Goal: Transaction & Acquisition: Book appointment/travel/reservation

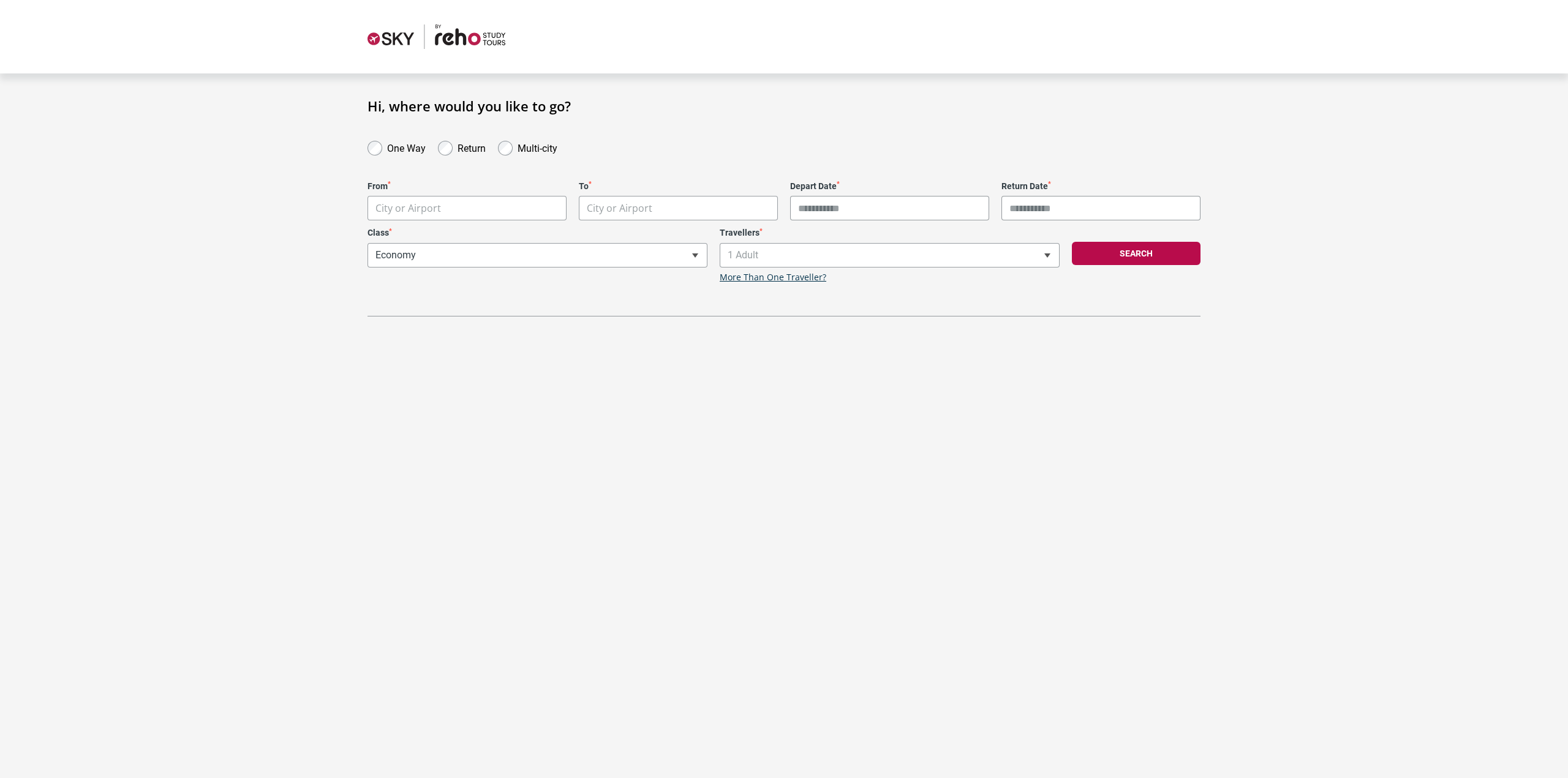
click at [519, 205] on body "**********" at bounding box center [784, 389] width 1568 height 778
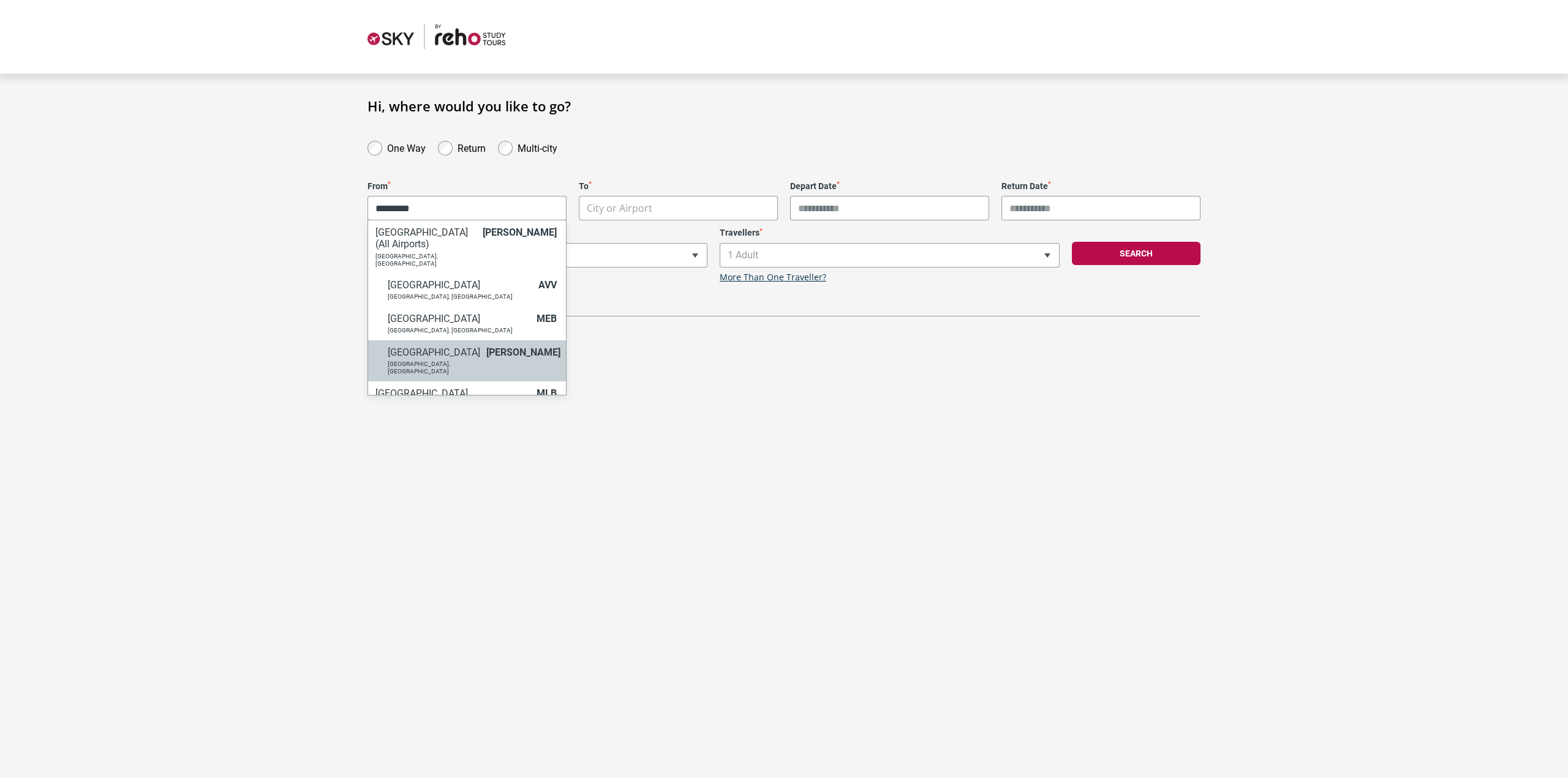
type input "*********"
select select "MELA"
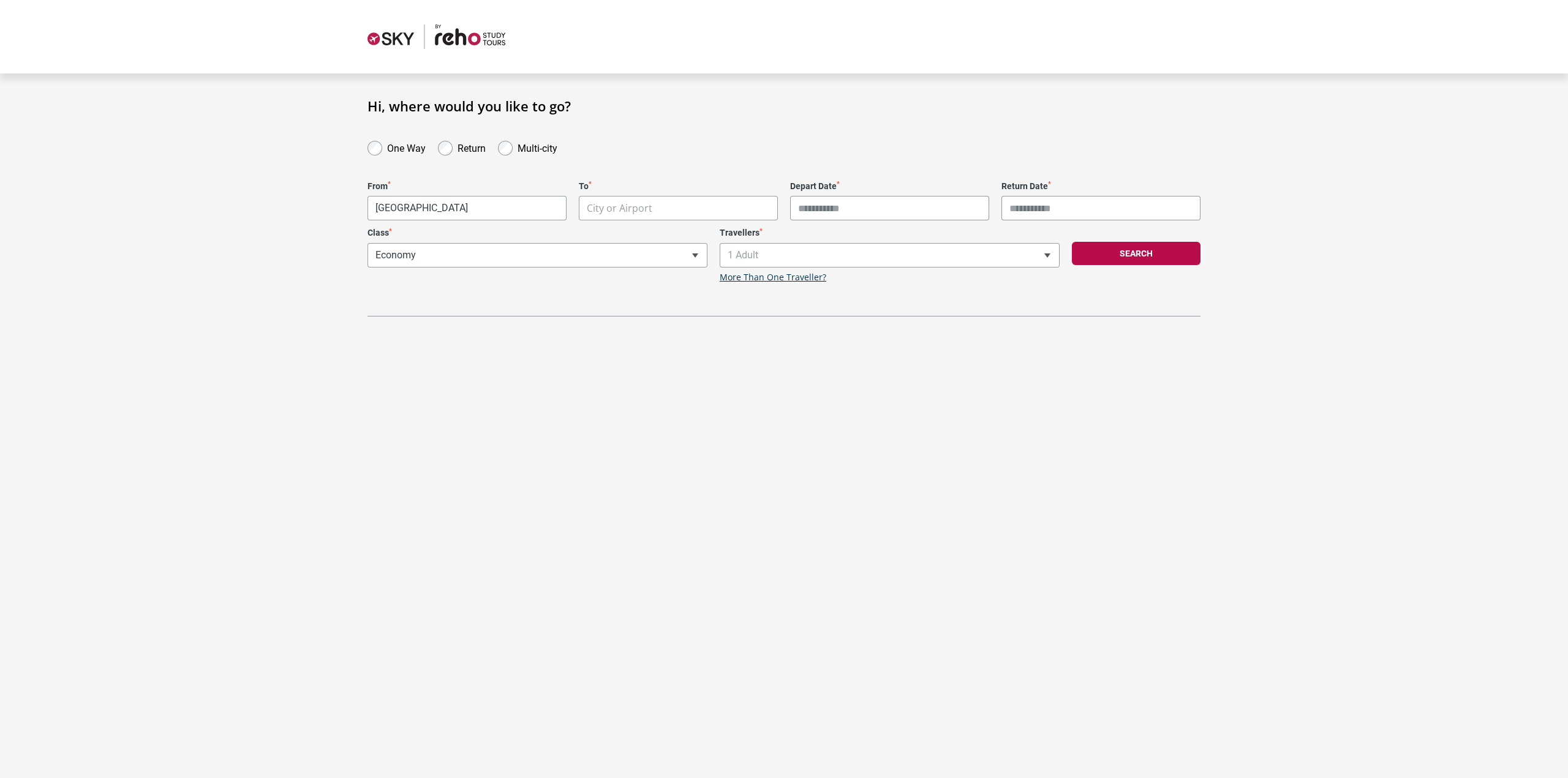
click at [645, 198] on body "**********" at bounding box center [784, 389] width 1568 height 778
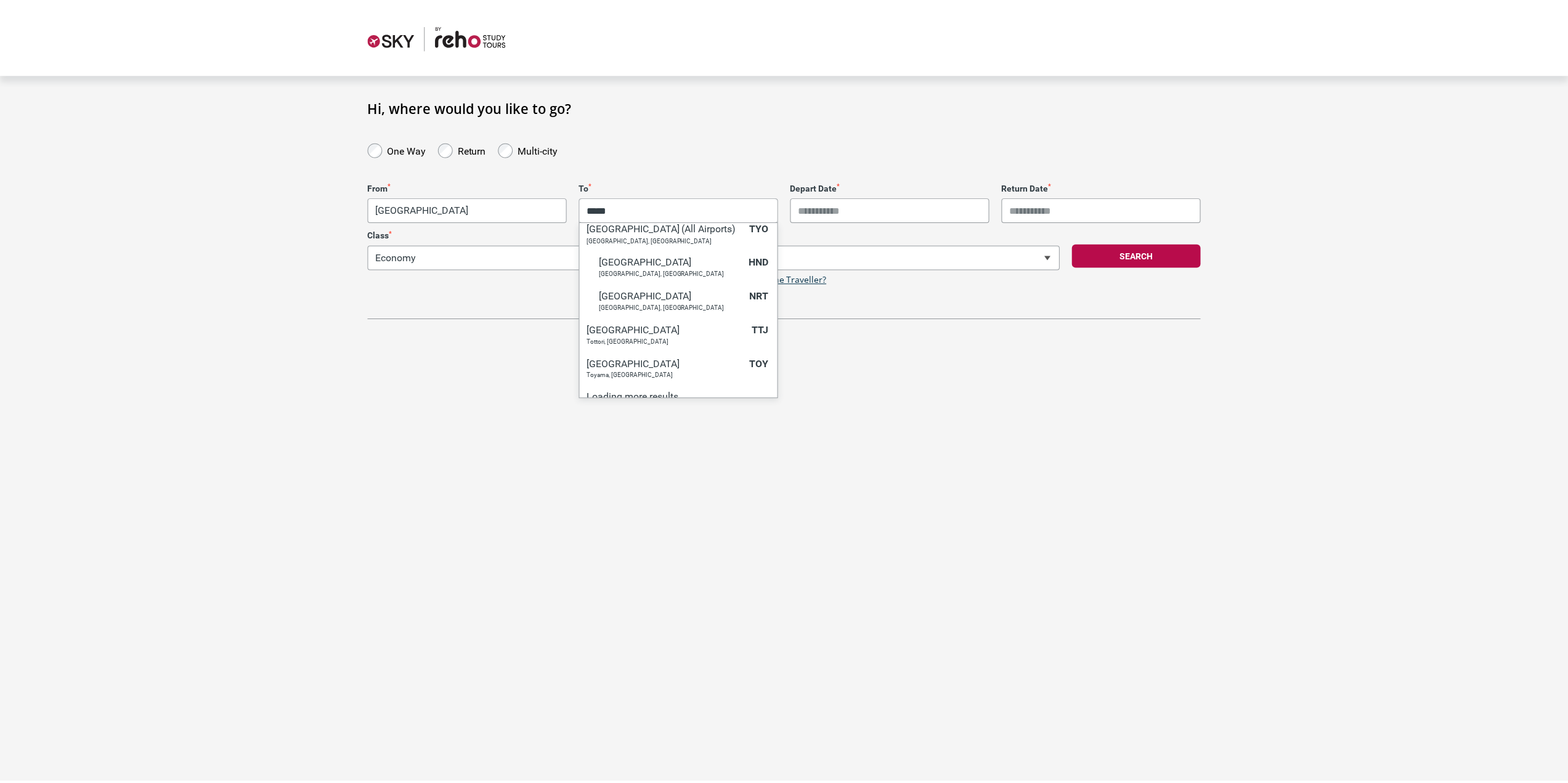
scroll to position [1886, 0]
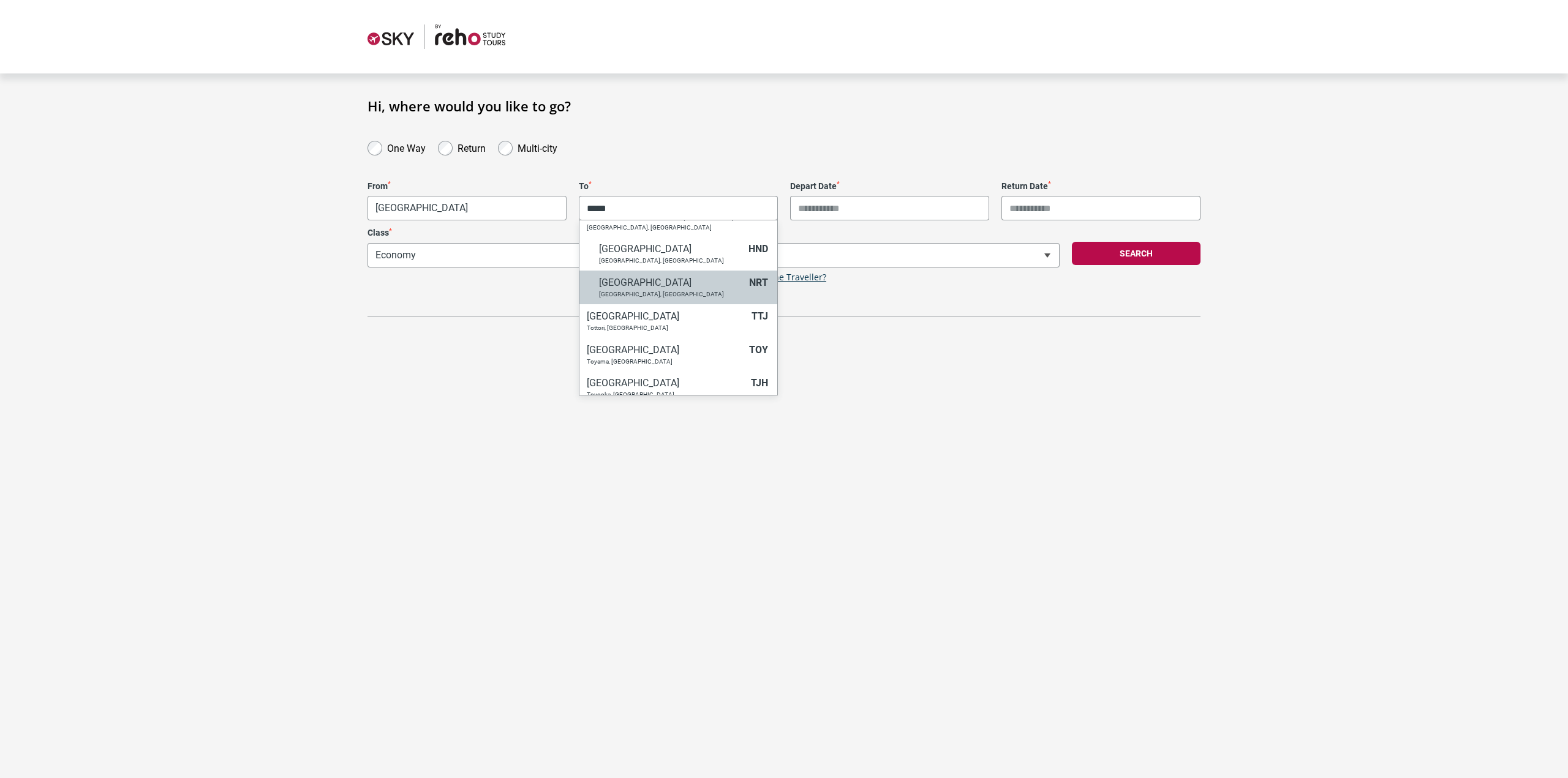
type input "*****"
select select "NRTA"
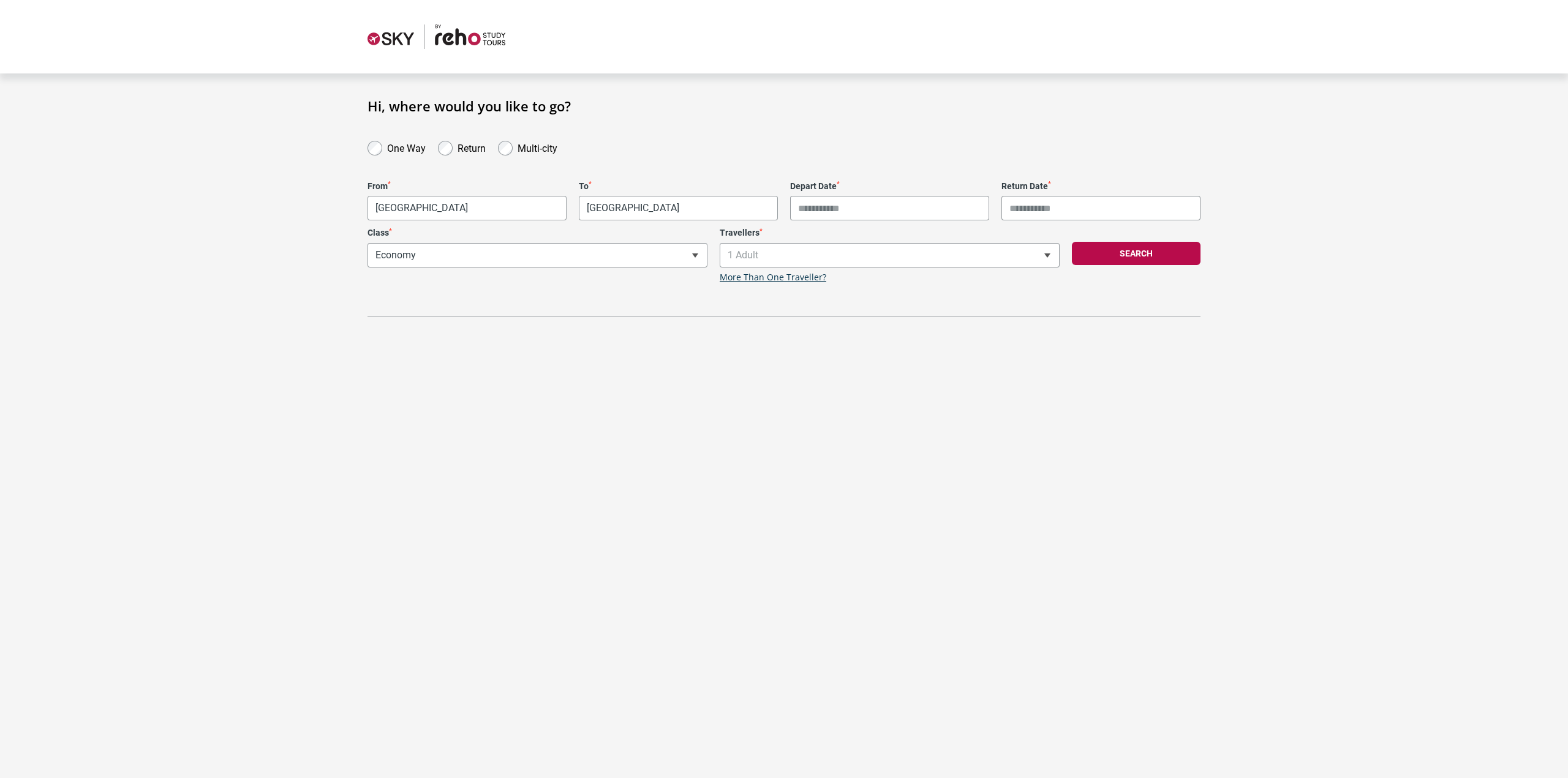
click at [880, 215] on input "Depart Date *" at bounding box center [889, 208] width 199 height 25
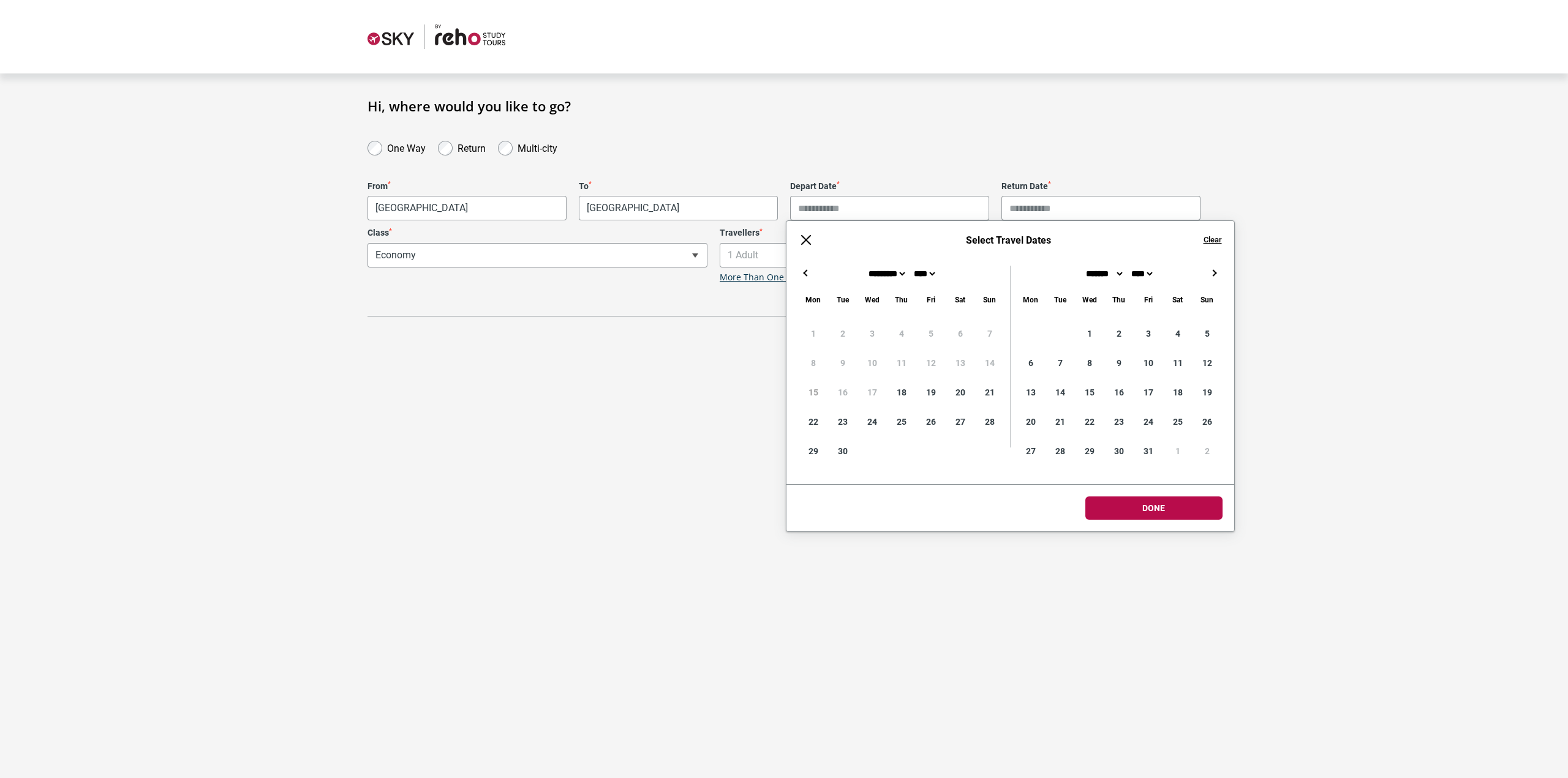
click at [885, 276] on select "******* ******** ***** ***** *** **** **** ****** ********* ******* ******** **…" at bounding box center [887, 273] width 41 height 10
type input "**********"
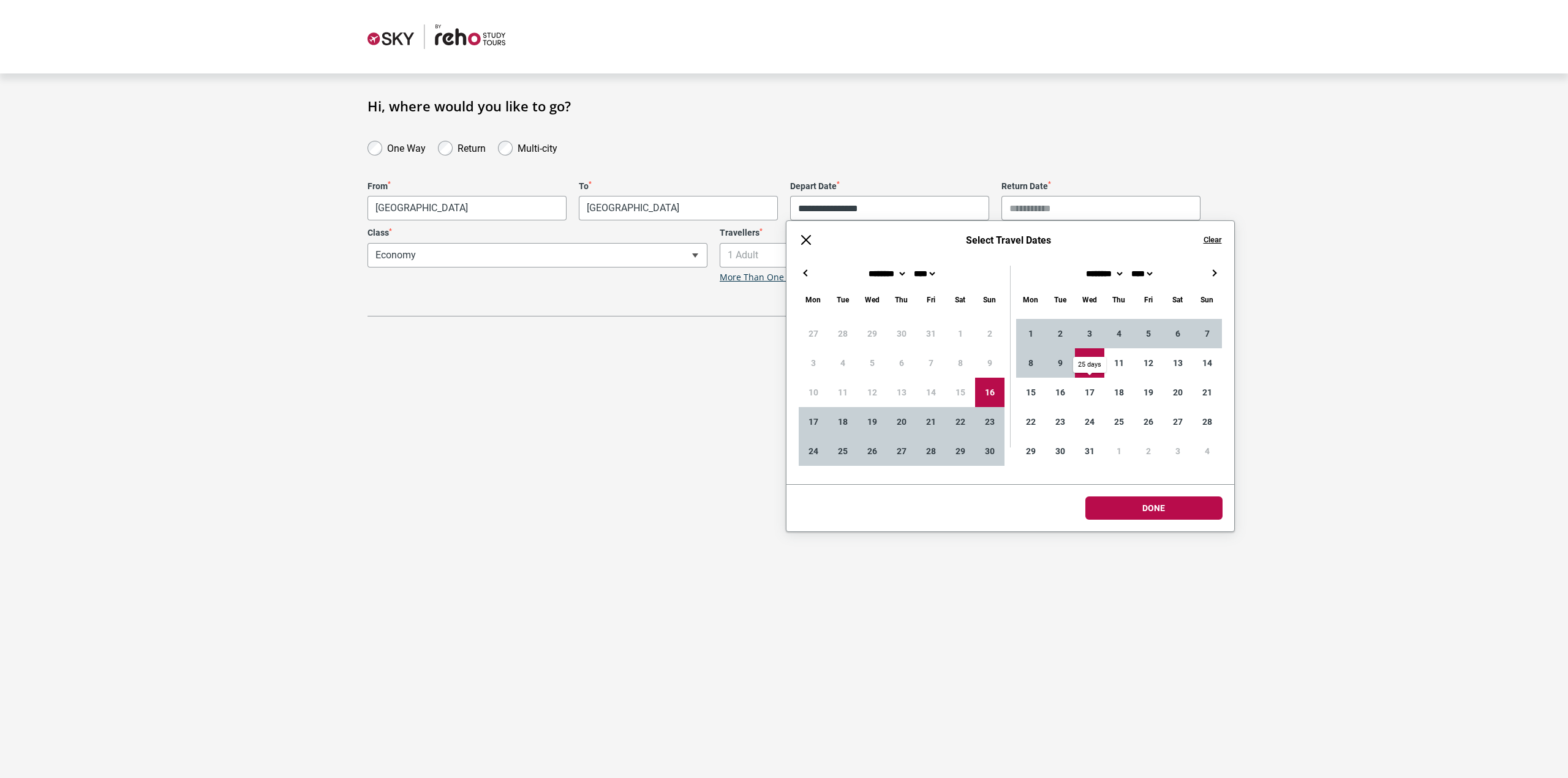
type input "**********"
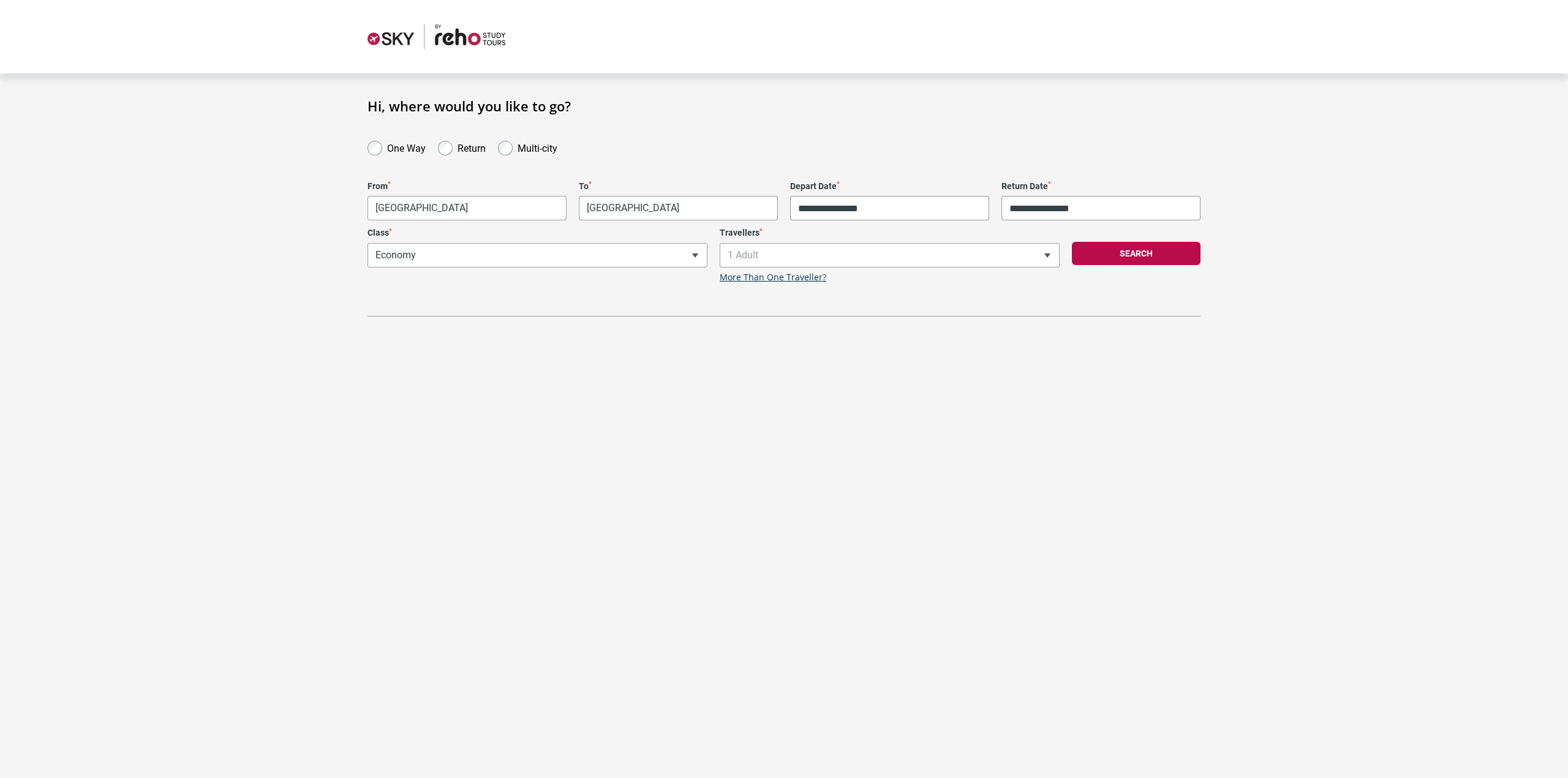
click at [1141, 510] on body "**********" at bounding box center [784, 389] width 1568 height 778
click at [1169, 254] on button "Search" at bounding box center [1136, 254] width 128 height 23
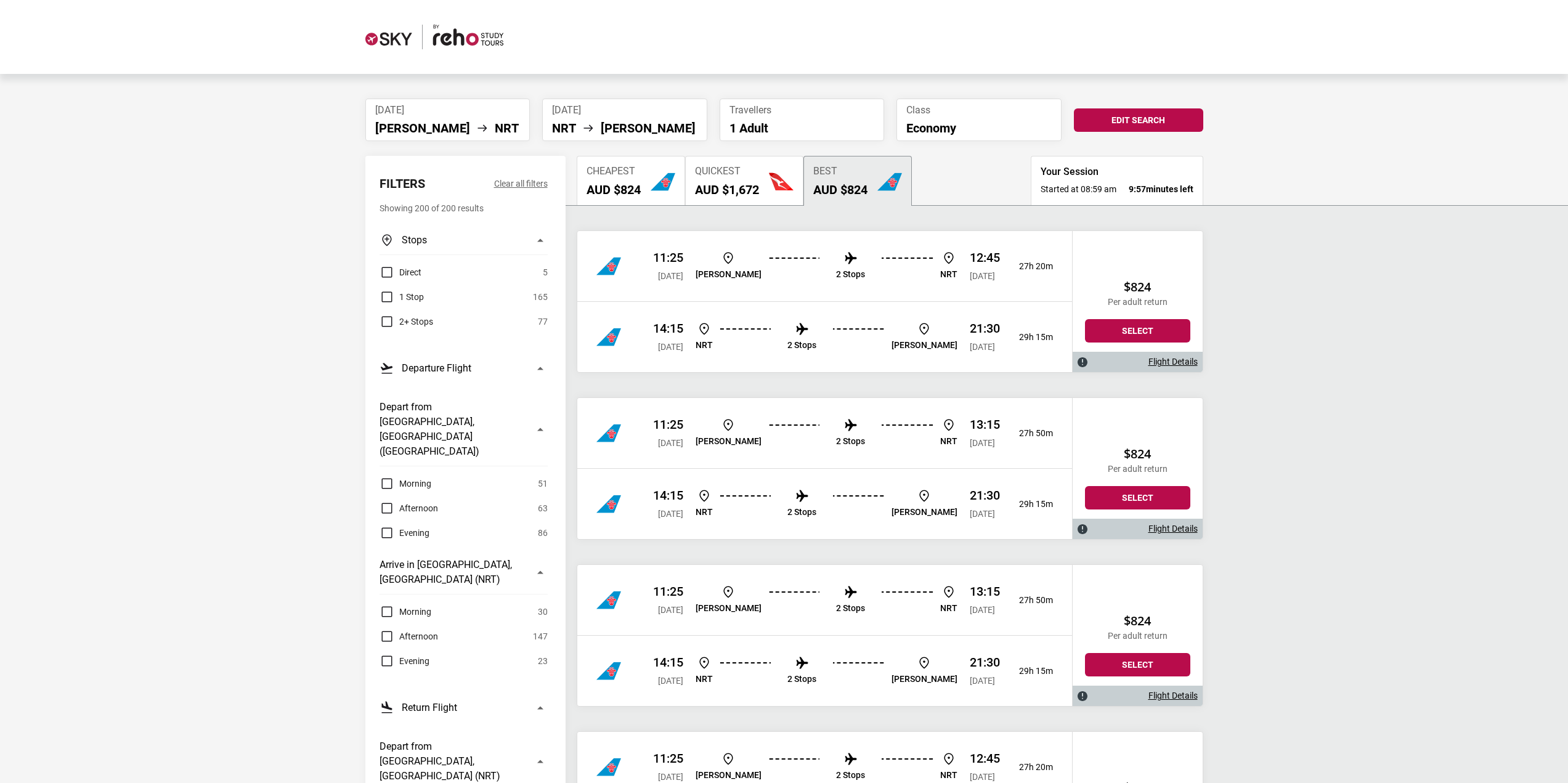
click at [768, 194] on button "Quickest AUD $1,672" at bounding box center [744, 180] width 118 height 49
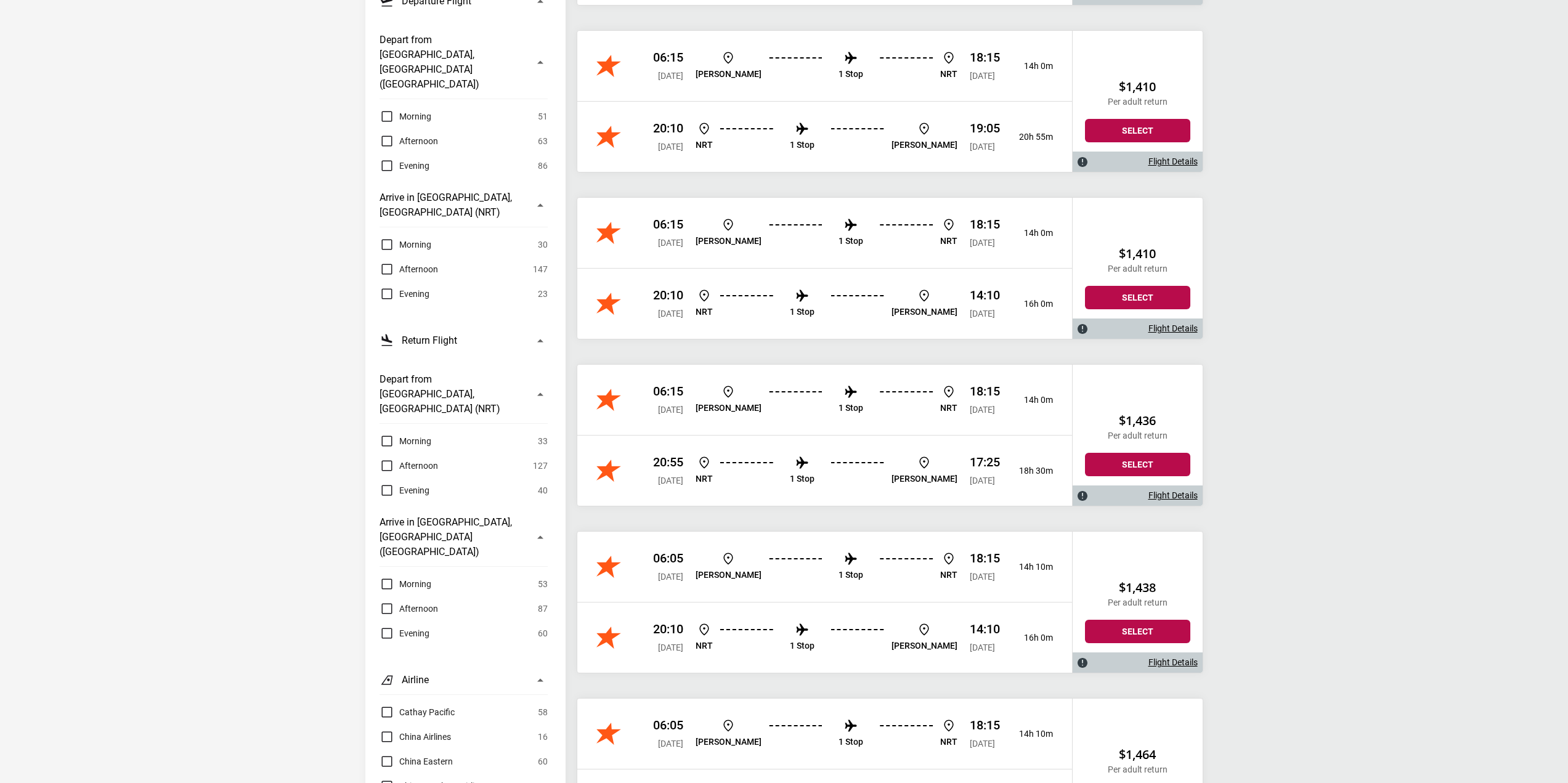
scroll to position [554, 0]
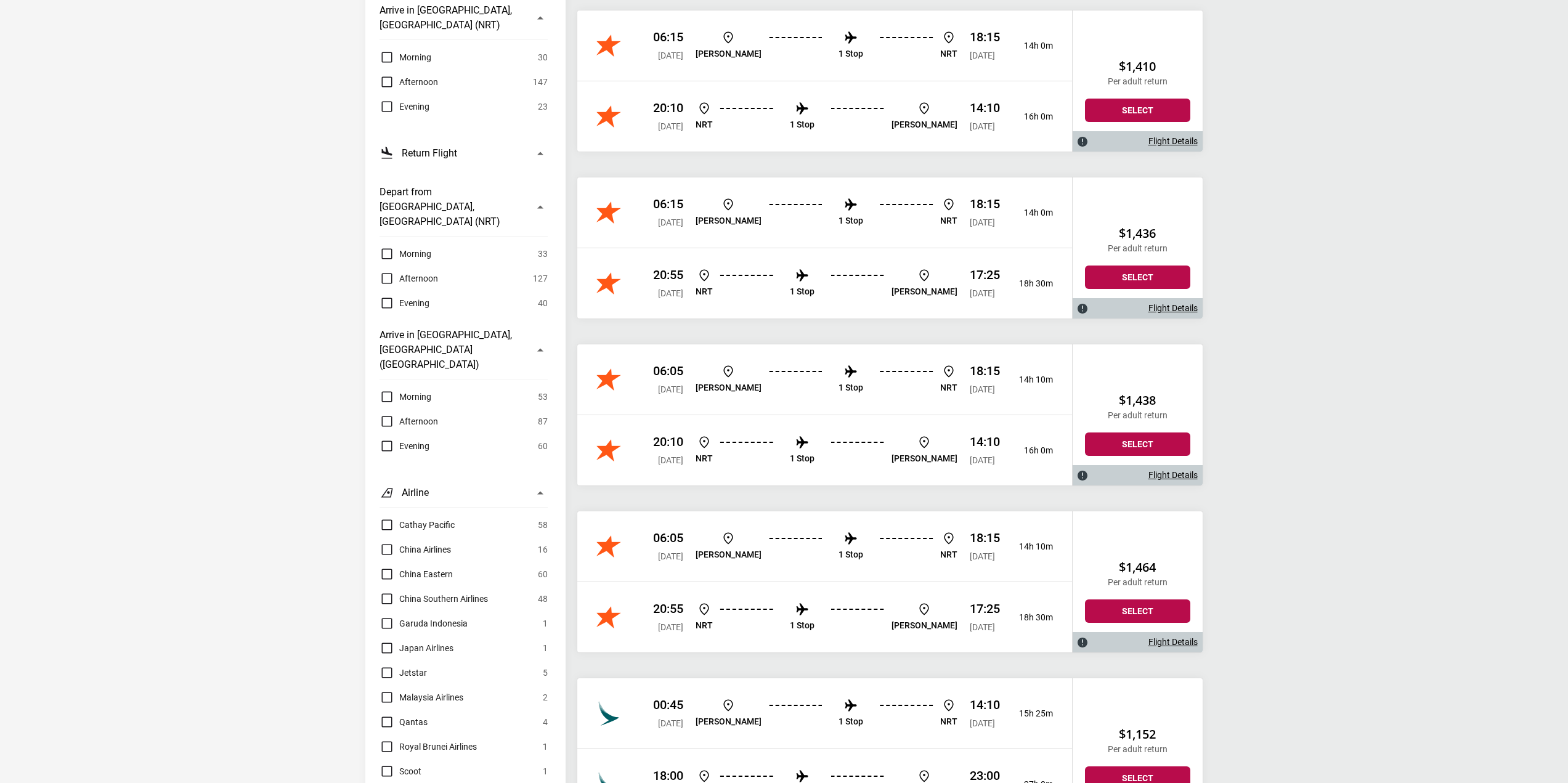
click at [391, 640] on label "Japan Airlines" at bounding box center [416, 648] width 74 height 15
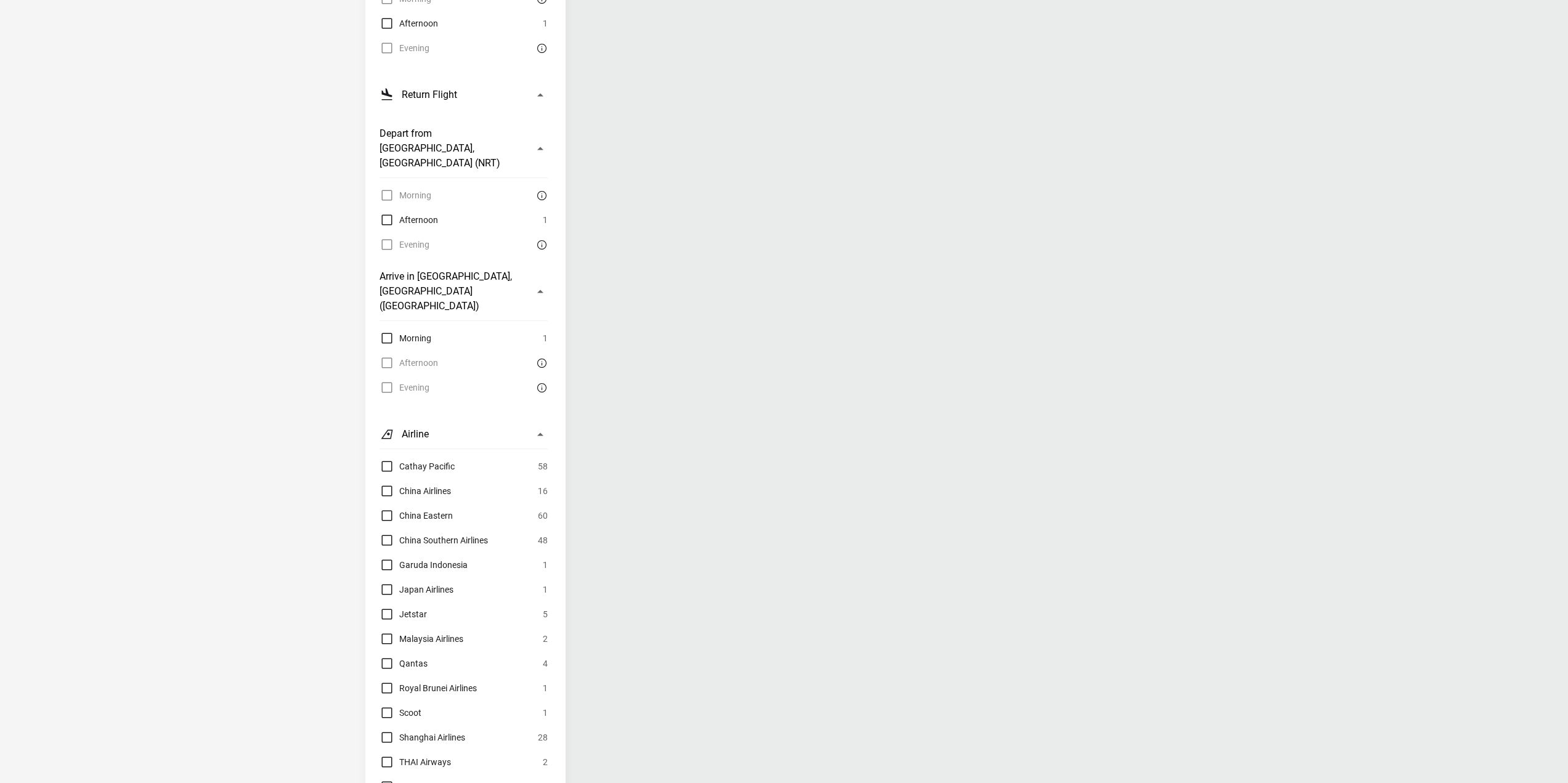
scroll to position [678, 0]
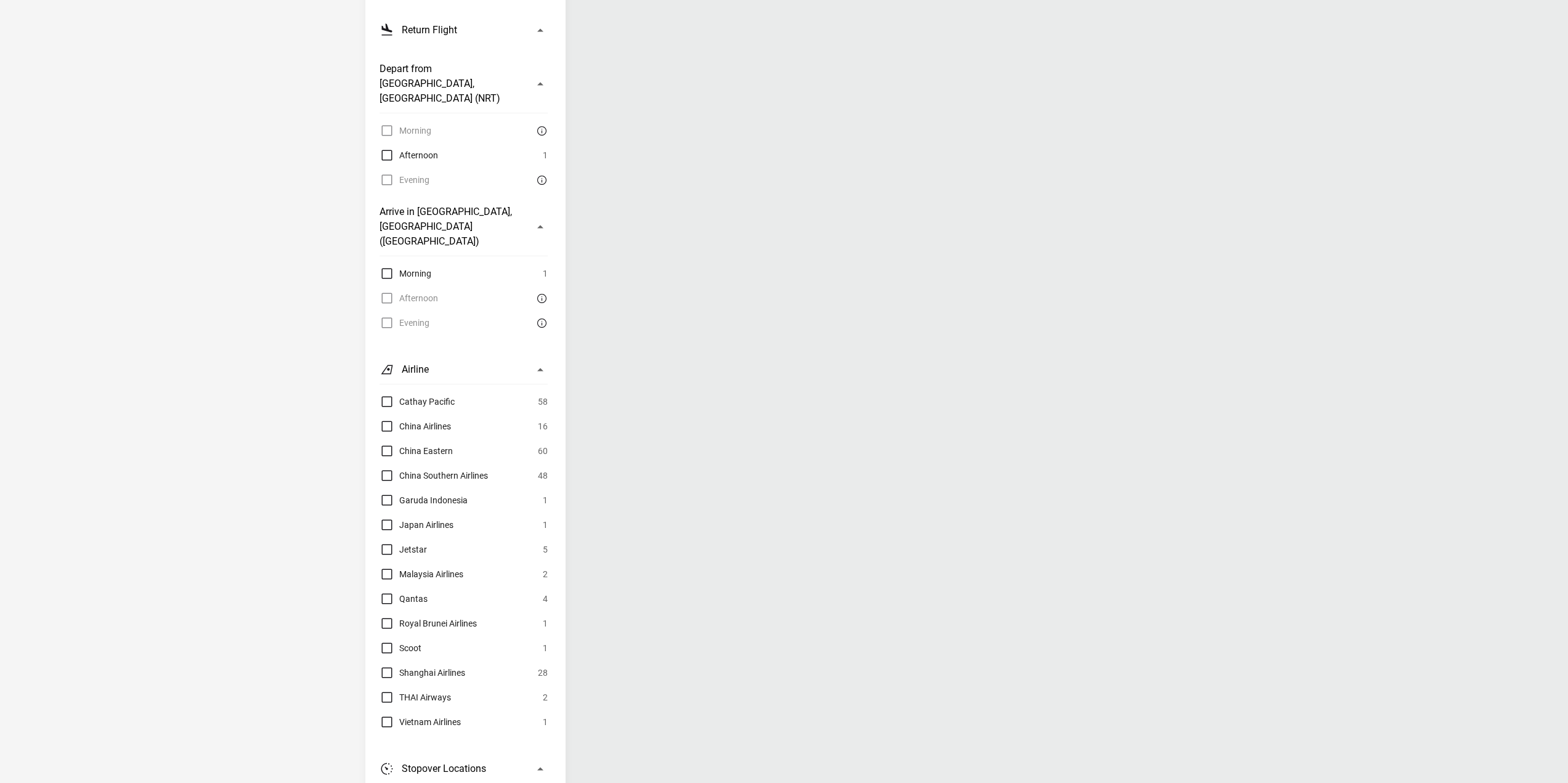
click at [388, 592] on label "Qantas" at bounding box center [403, 599] width 48 height 15
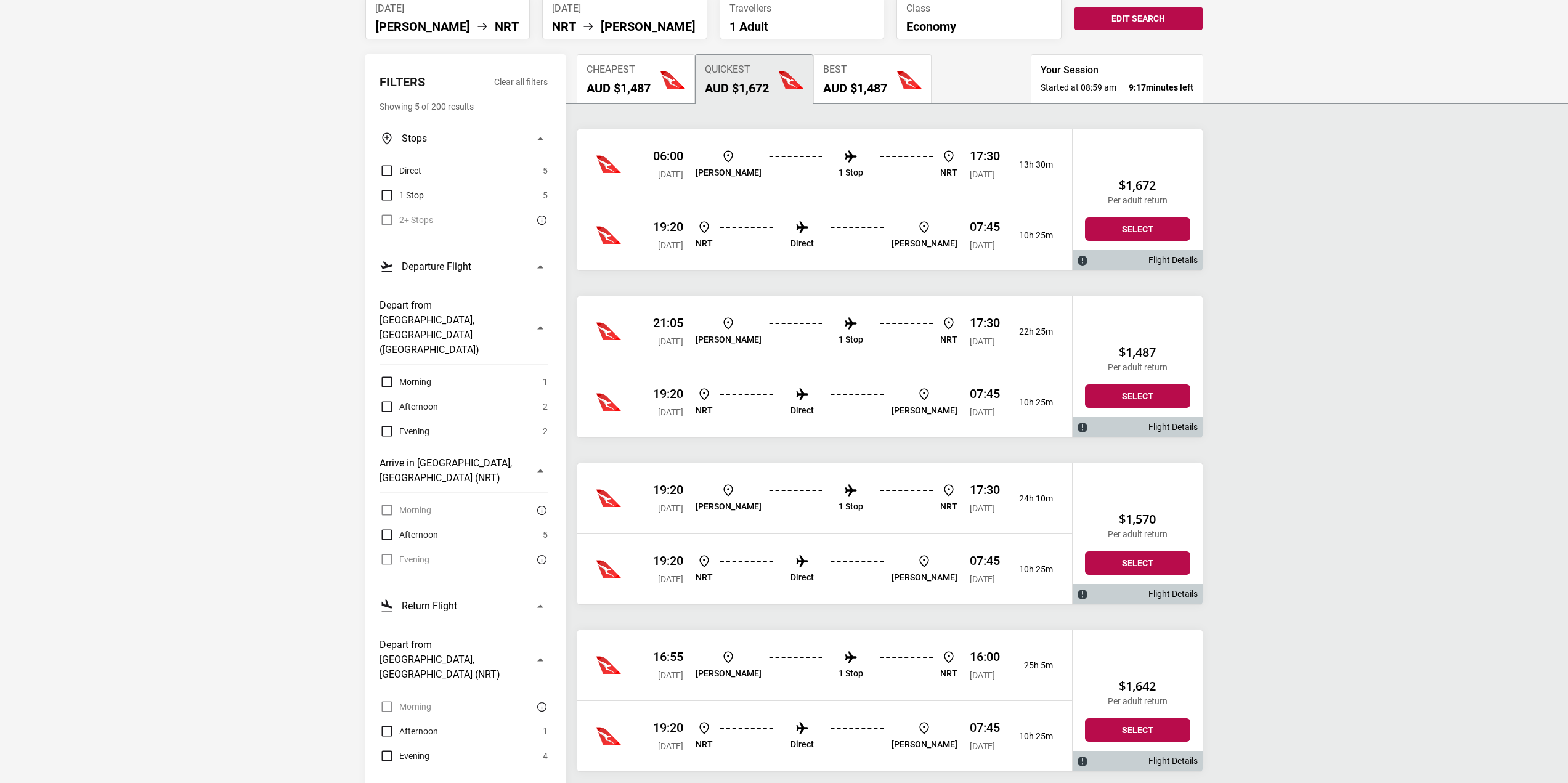
scroll to position [61, 0]
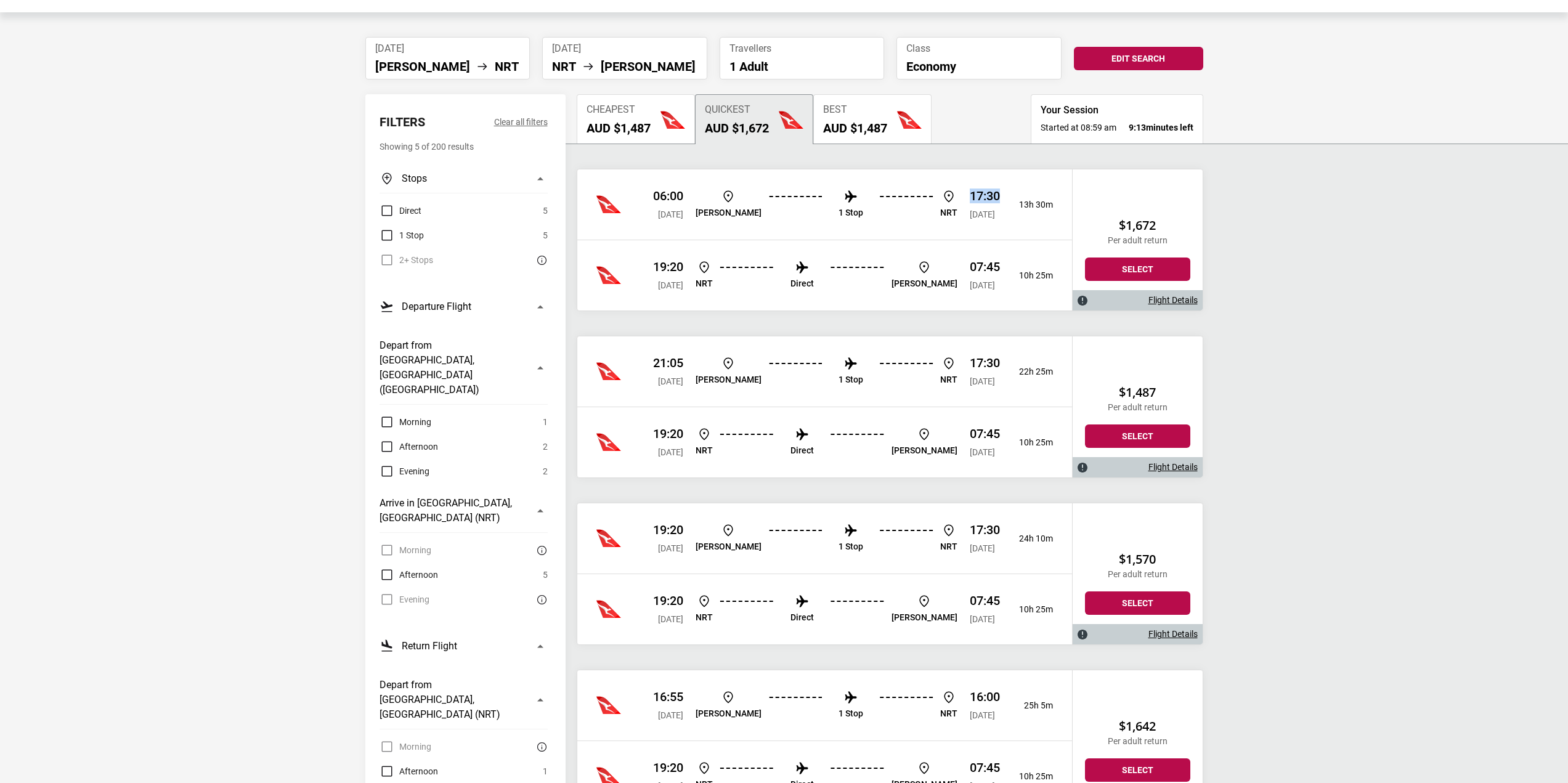
drag, startPoint x: 936, startPoint y: 196, endPoint x: 967, endPoint y: 198, distance: 31.1
click at [970, 198] on p "17:30" at bounding box center [985, 196] width 30 height 15
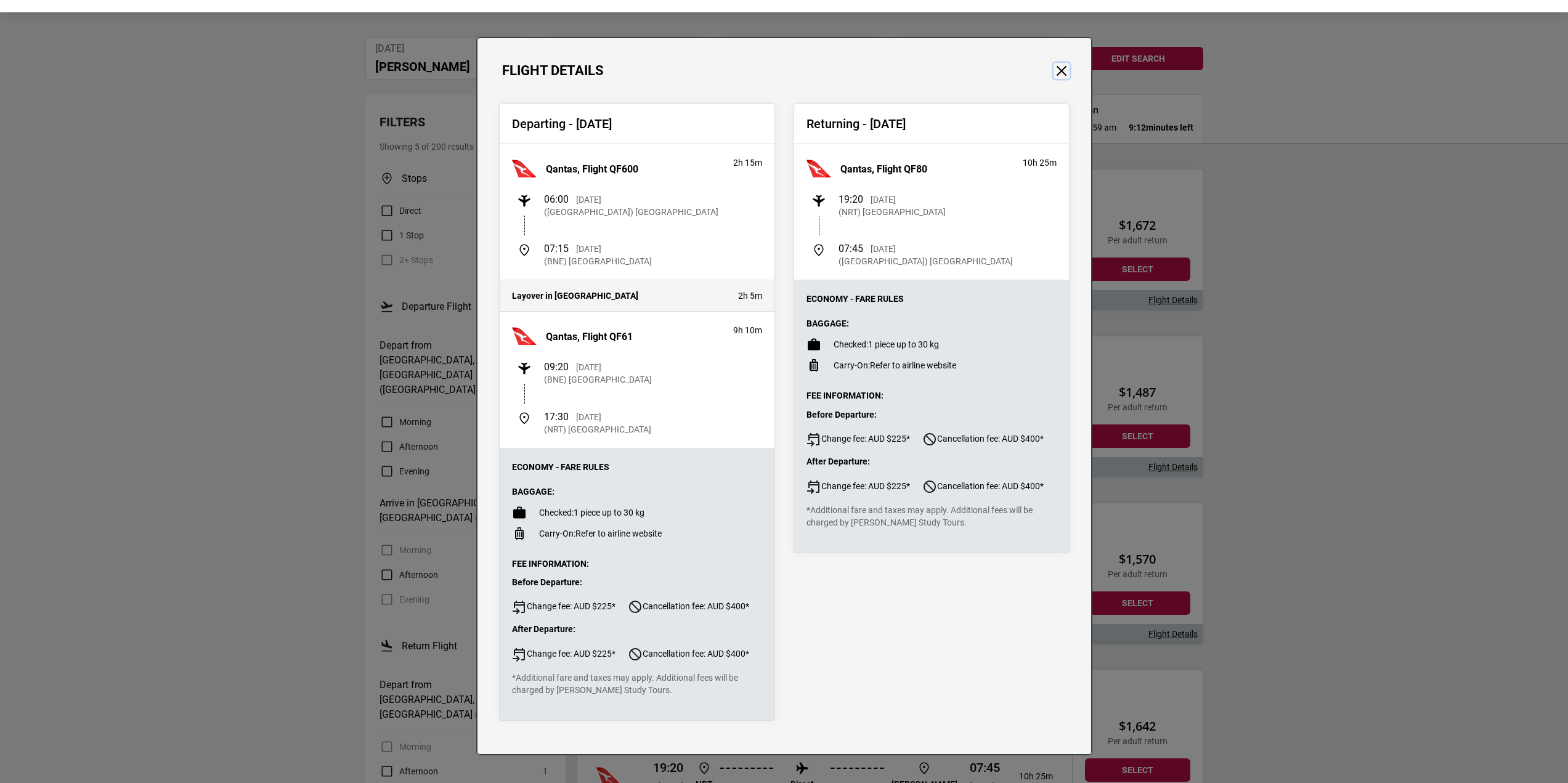
click at [1059, 75] on button "Close" at bounding box center [1061, 70] width 16 height 16
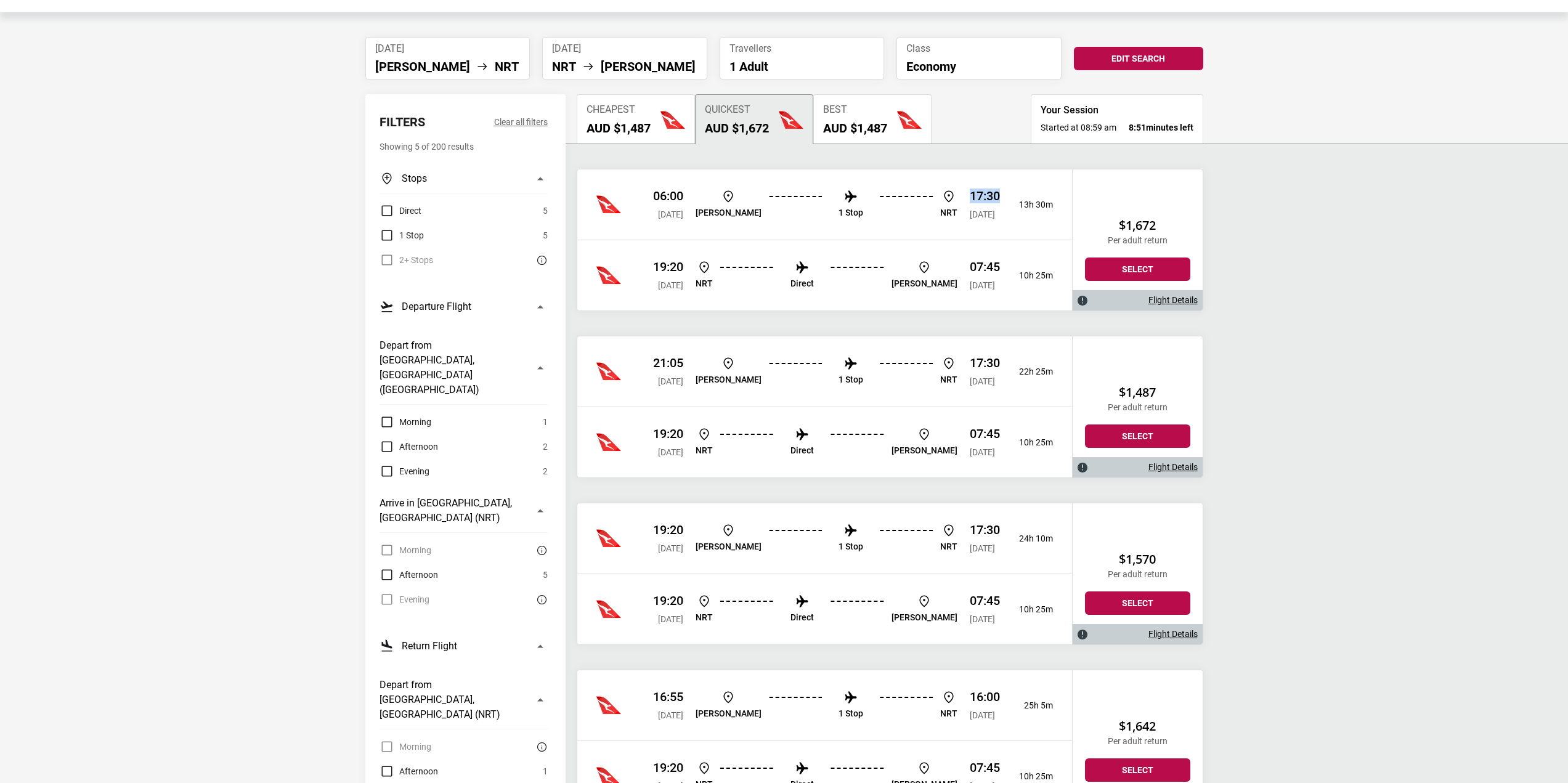
click at [843, 365] on img at bounding box center [851, 364] width 15 height 15
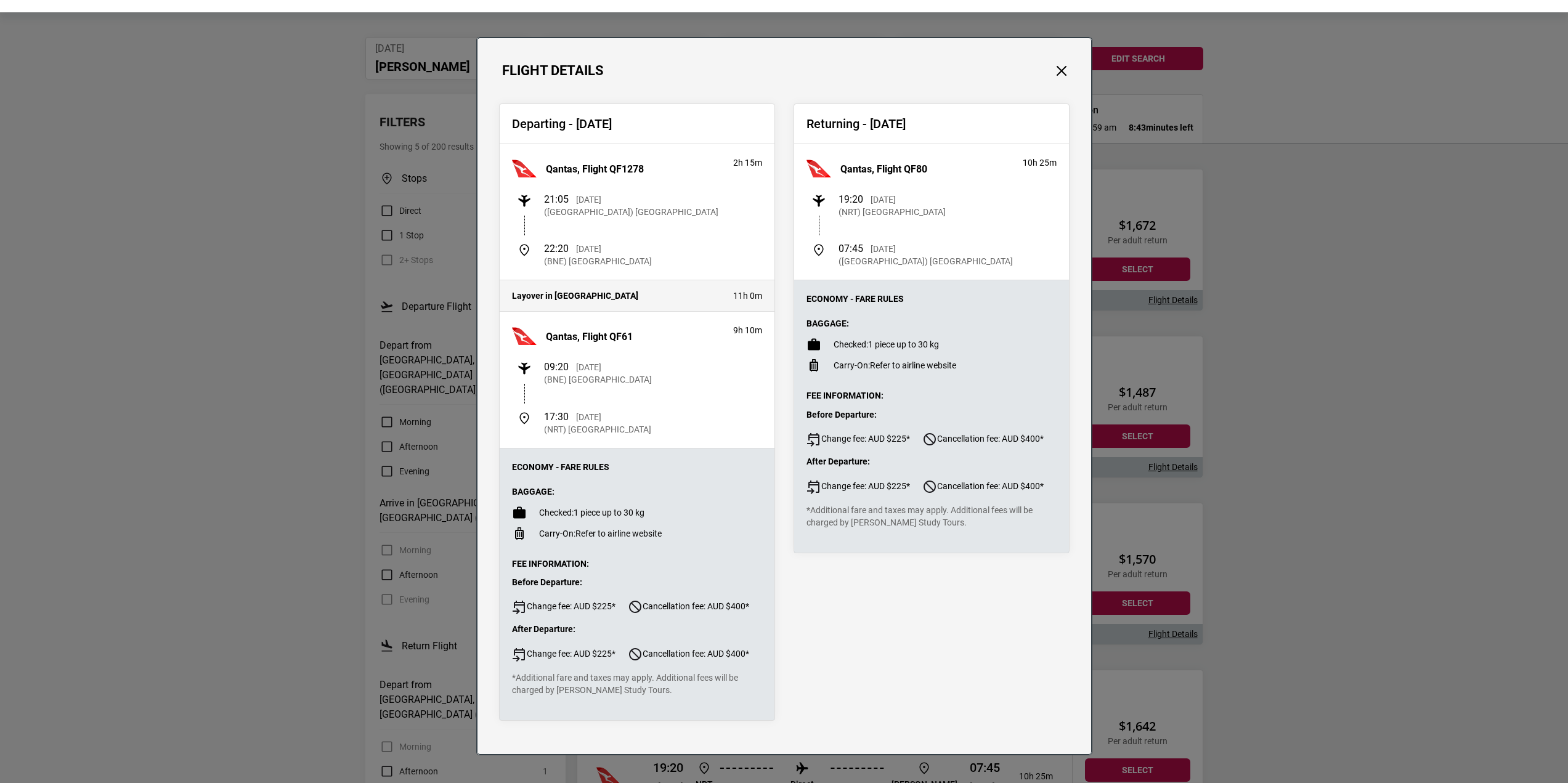
drag, startPoint x: 634, startPoint y: 388, endPoint x: 539, endPoint y: 369, distance: 96.9
click at [544, 369] on div "09:20 [DATE] (BNE) [GEOGRAPHIC_DATA]" at bounding box center [598, 374] width 108 height 25
click at [601, 370] on p "[DATE]" at bounding box center [588, 367] width 25 height 12
click at [653, 386] on div "09:20 [DATE] (BNE) [GEOGRAPHIC_DATA]" at bounding box center [639, 374] width 245 height 25
click at [1058, 70] on button "Close" at bounding box center [1061, 70] width 16 height 16
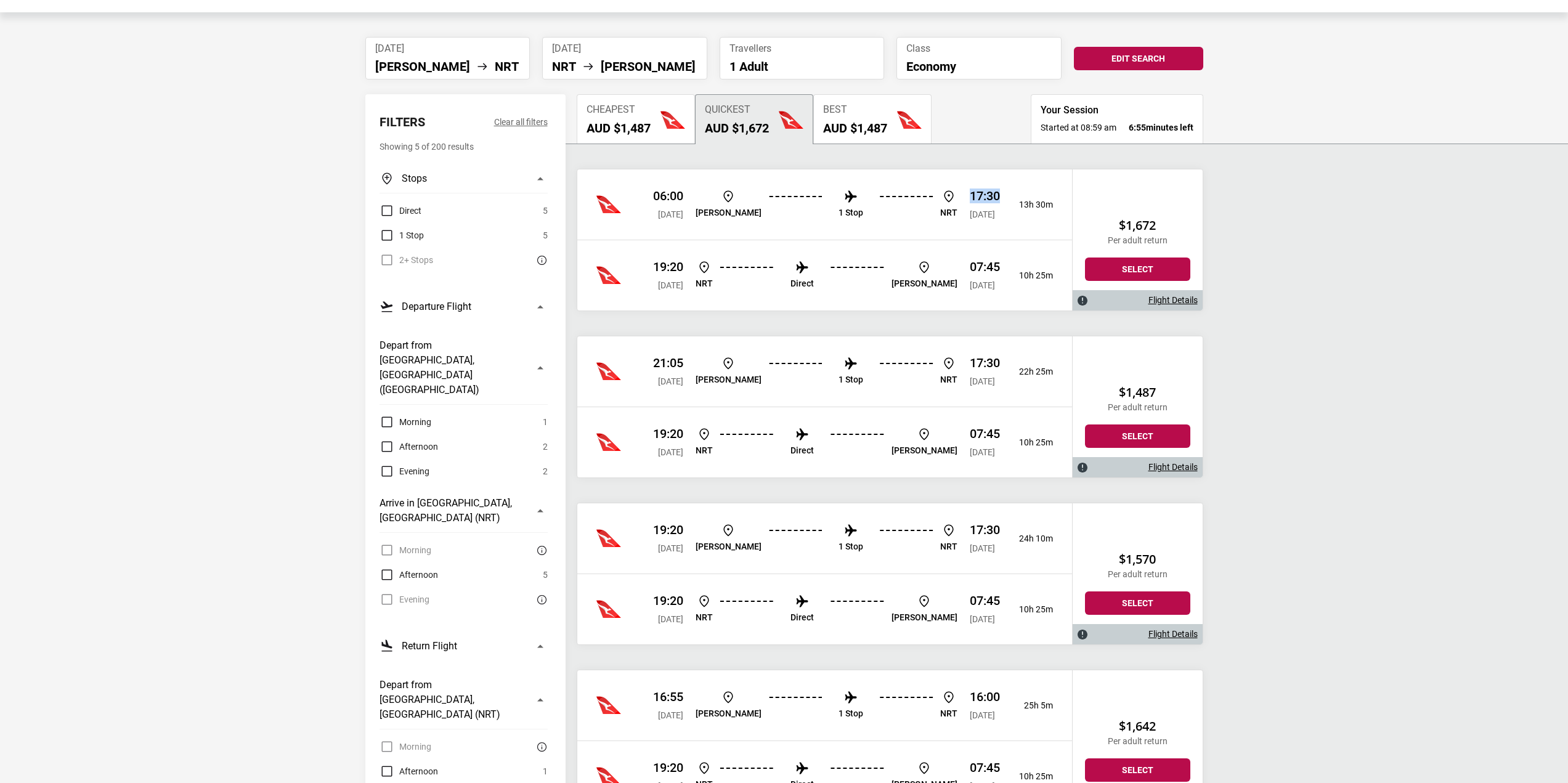
click at [843, 368] on img at bounding box center [851, 364] width 15 height 15
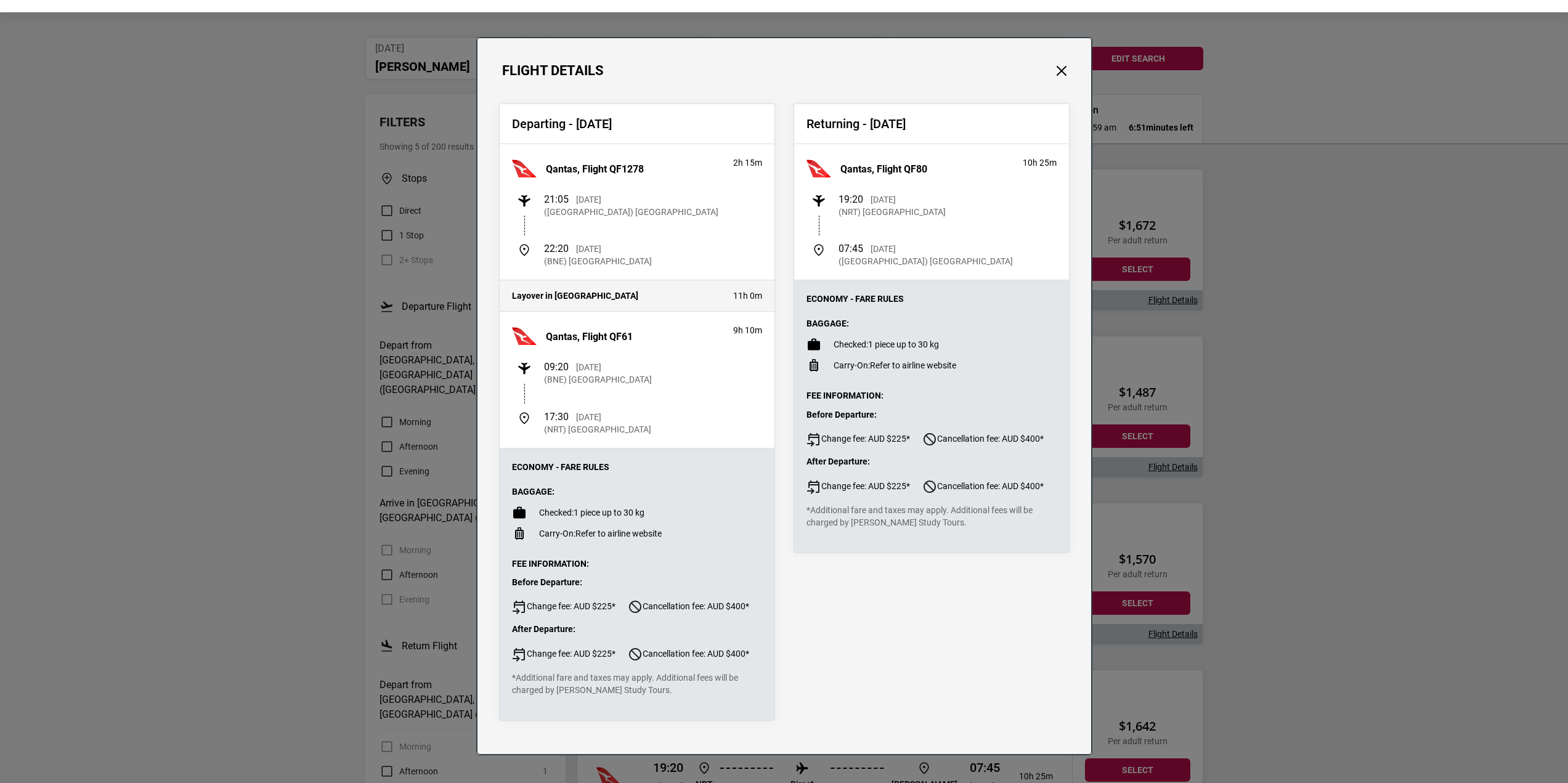
drag, startPoint x: 725, startPoint y: 297, endPoint x: 762, endPoint y: 295, distance: 37.1
click at [762, 295] on div "11h 0m" at bounding box center [748, 296] width 41 height 12
click at [733, 336] on p "9h 10m" at bounding box center [747, 330] width 29 height 12
drag, startPoint x: 724, startPoint y: 297, endPoint x: 768, endPoint y: 292, distance: 44.3
click at [768, 292] on div "Layover in [GEOGRAPHIC_DATA] 11h 0m" at bounding box center [637, 296] width 275 height 31
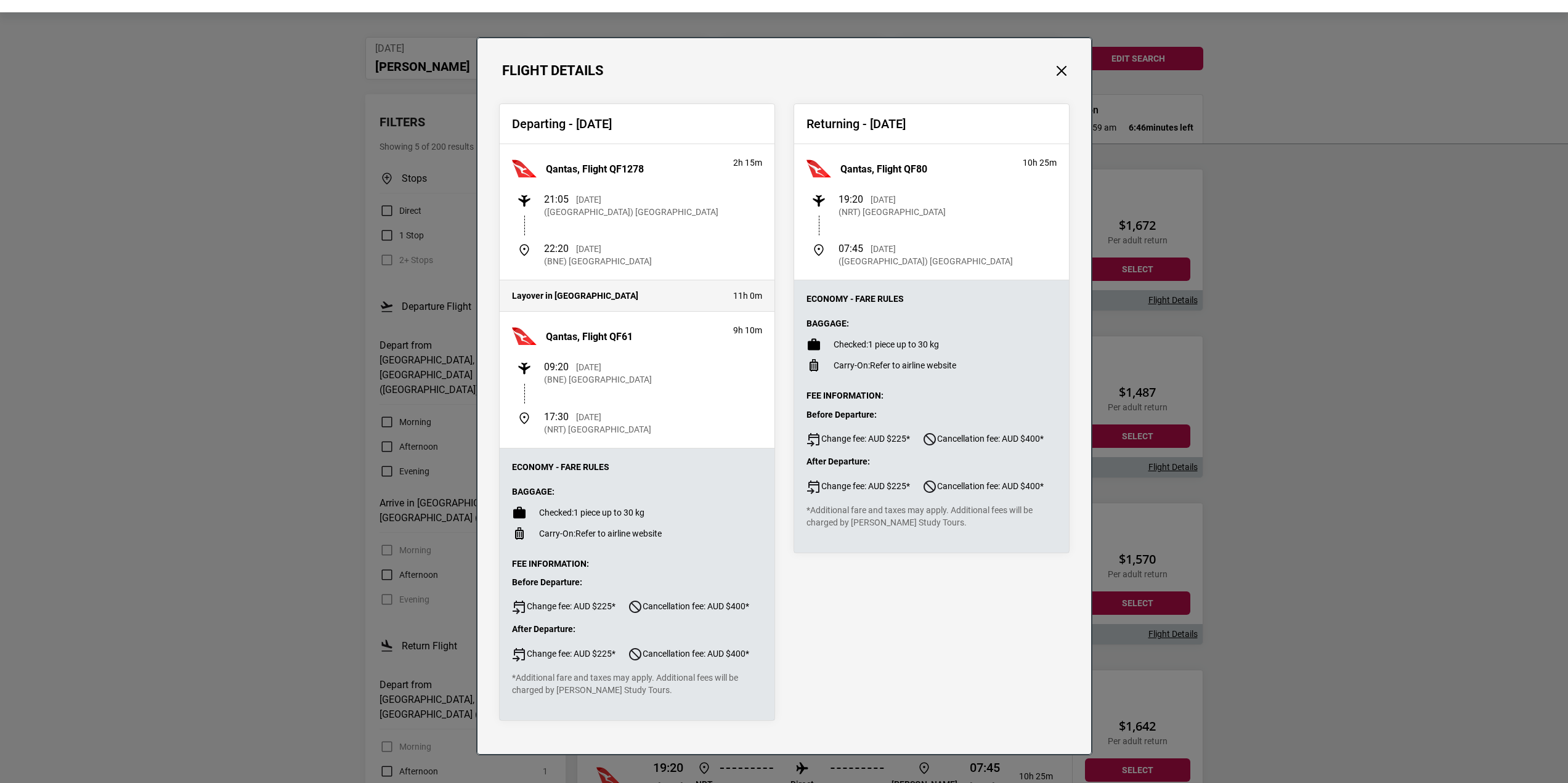
click at [727, 295] on div "11h 0m" at bounding box center [748, 296] width 41 height 12
click at [1352, 277] on div "Flight Details Departing - [DATE] Qantas, Flight QF1278 2h 15m 21:05 [DATE] ([G…" at bounding box center [784, 391] width 1568 height 783
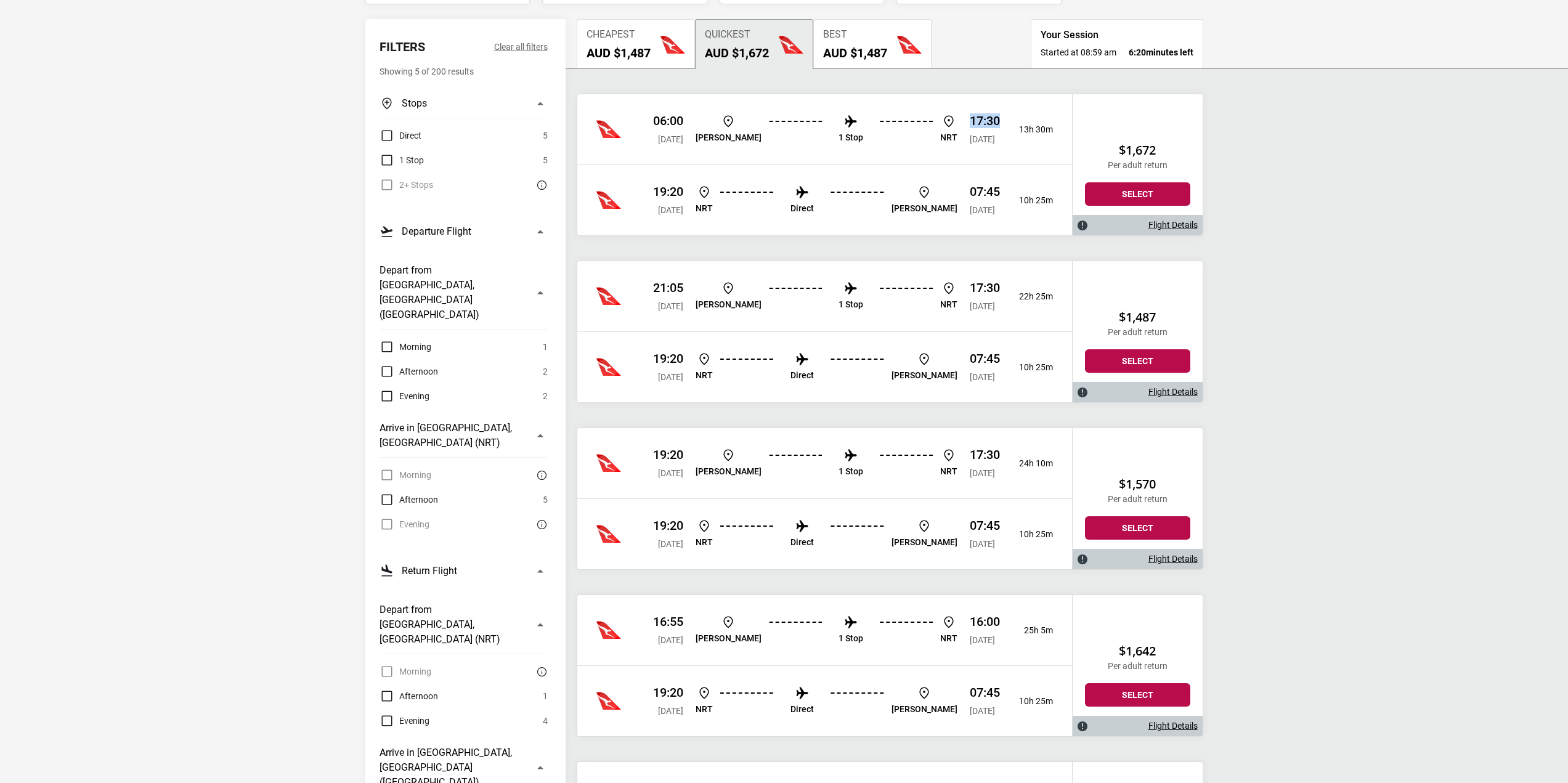
scroll to position [0, 0]
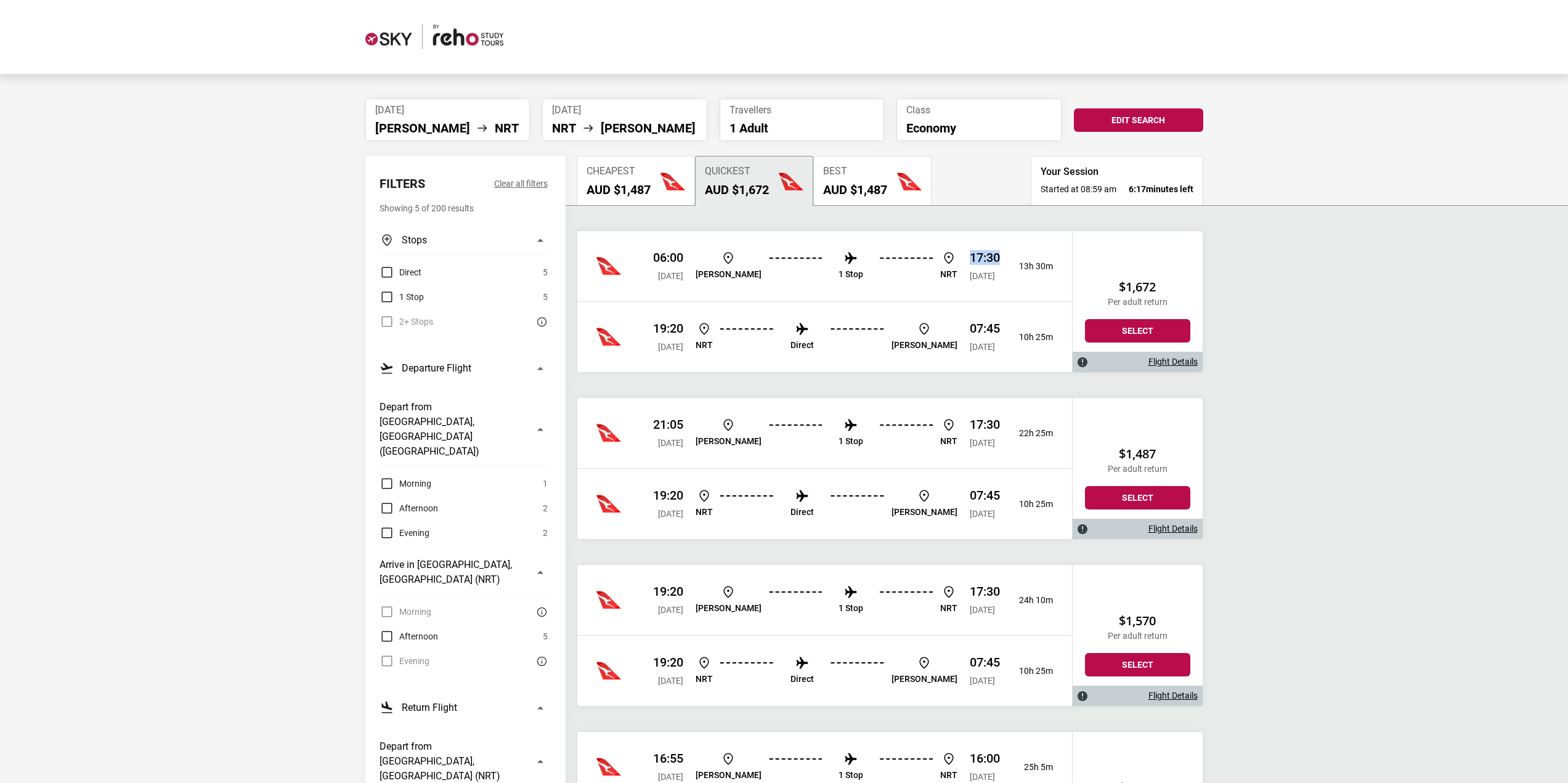
click at [384, 272] on label "Direct" at bounding box center [400, 273] width 42 height 15
click at [1109, 125] on button "Edit Search" at bounding box center [1138, 120] width 129 height 23
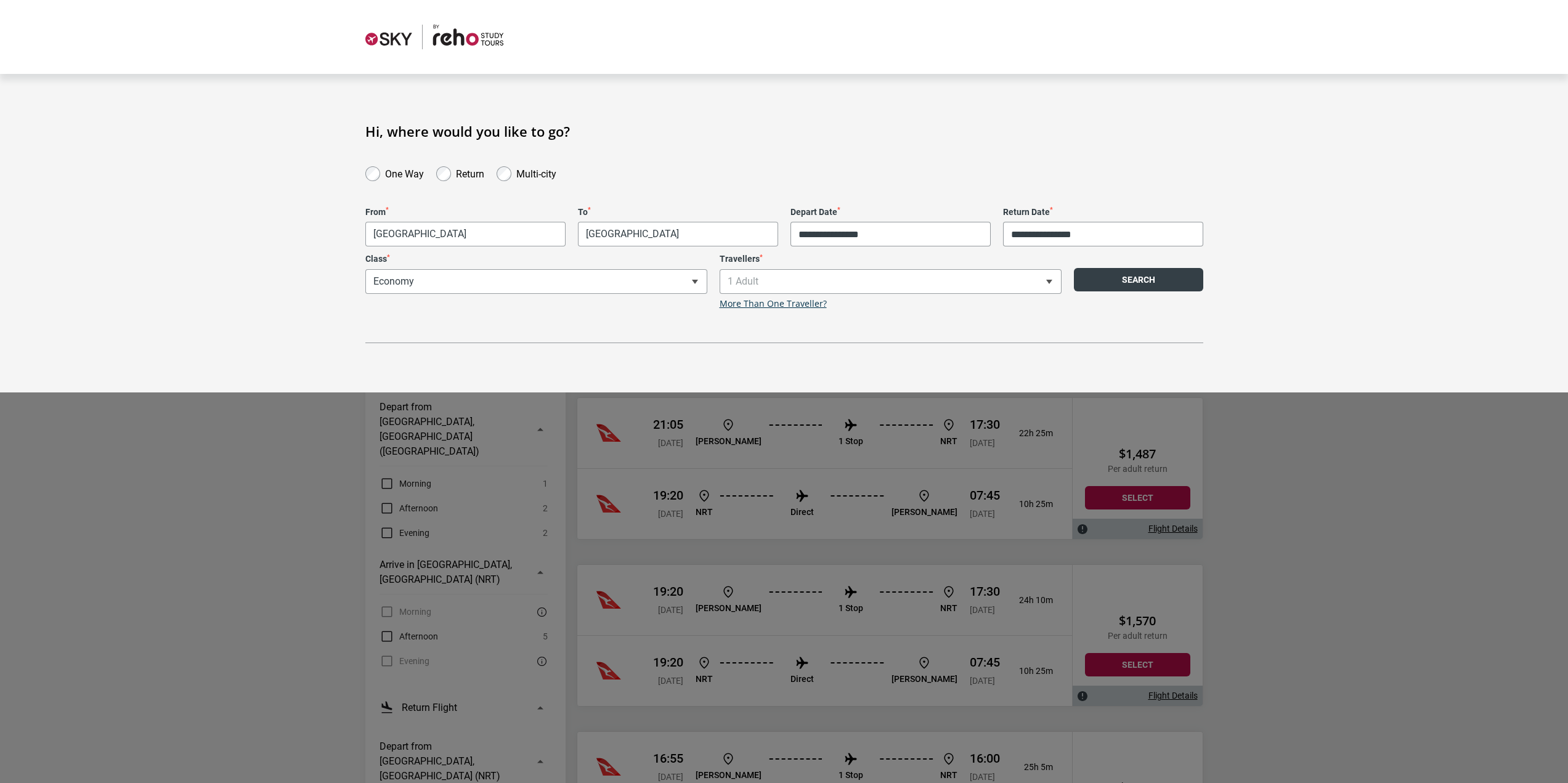
click at [1126, 274] on button "Search" at bounding box center [1138, 280] width 129 height 23
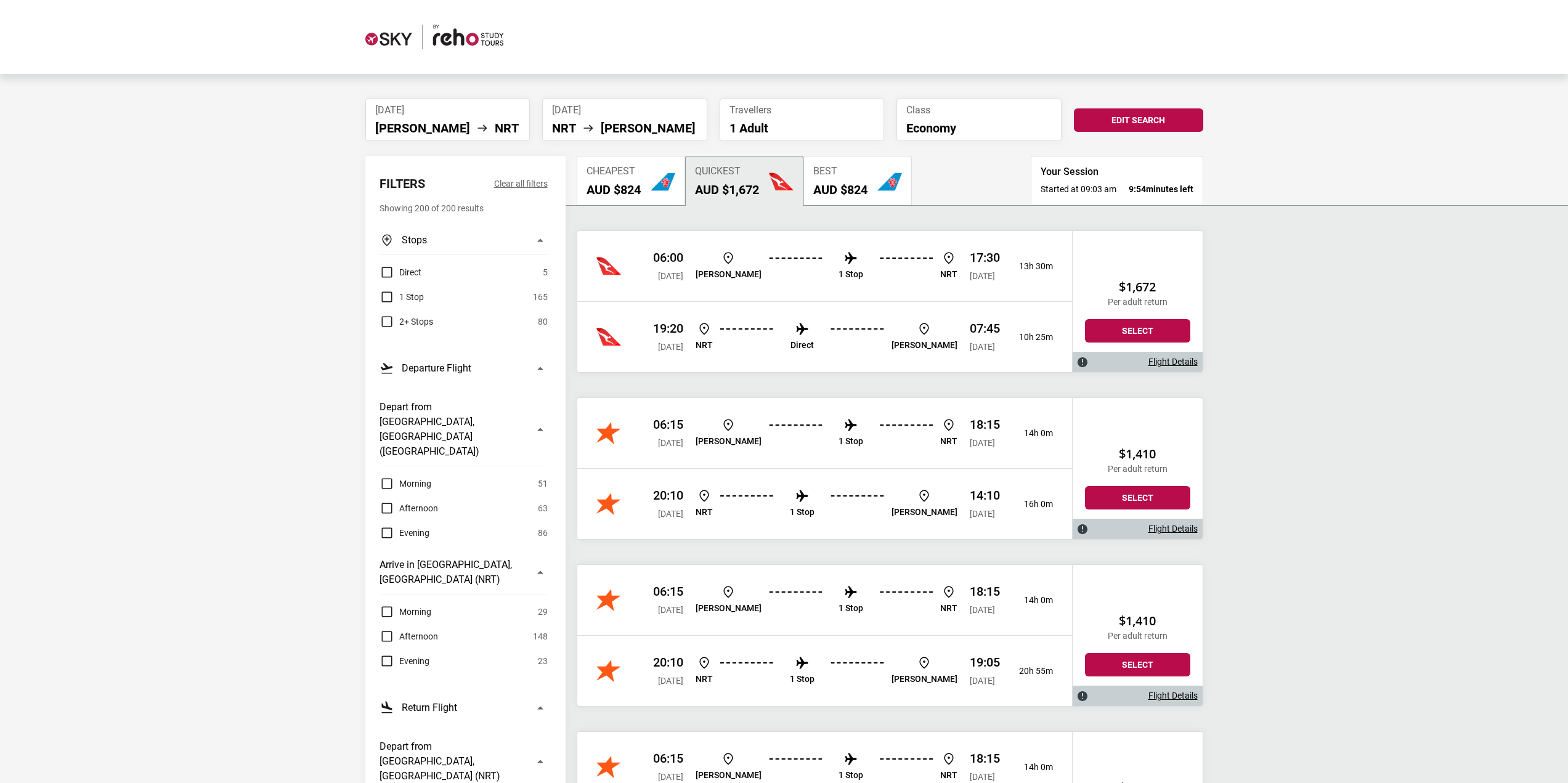
click at [838, 267] on li "1 Stop" at bounding box center [851, 267] width 25 height 31
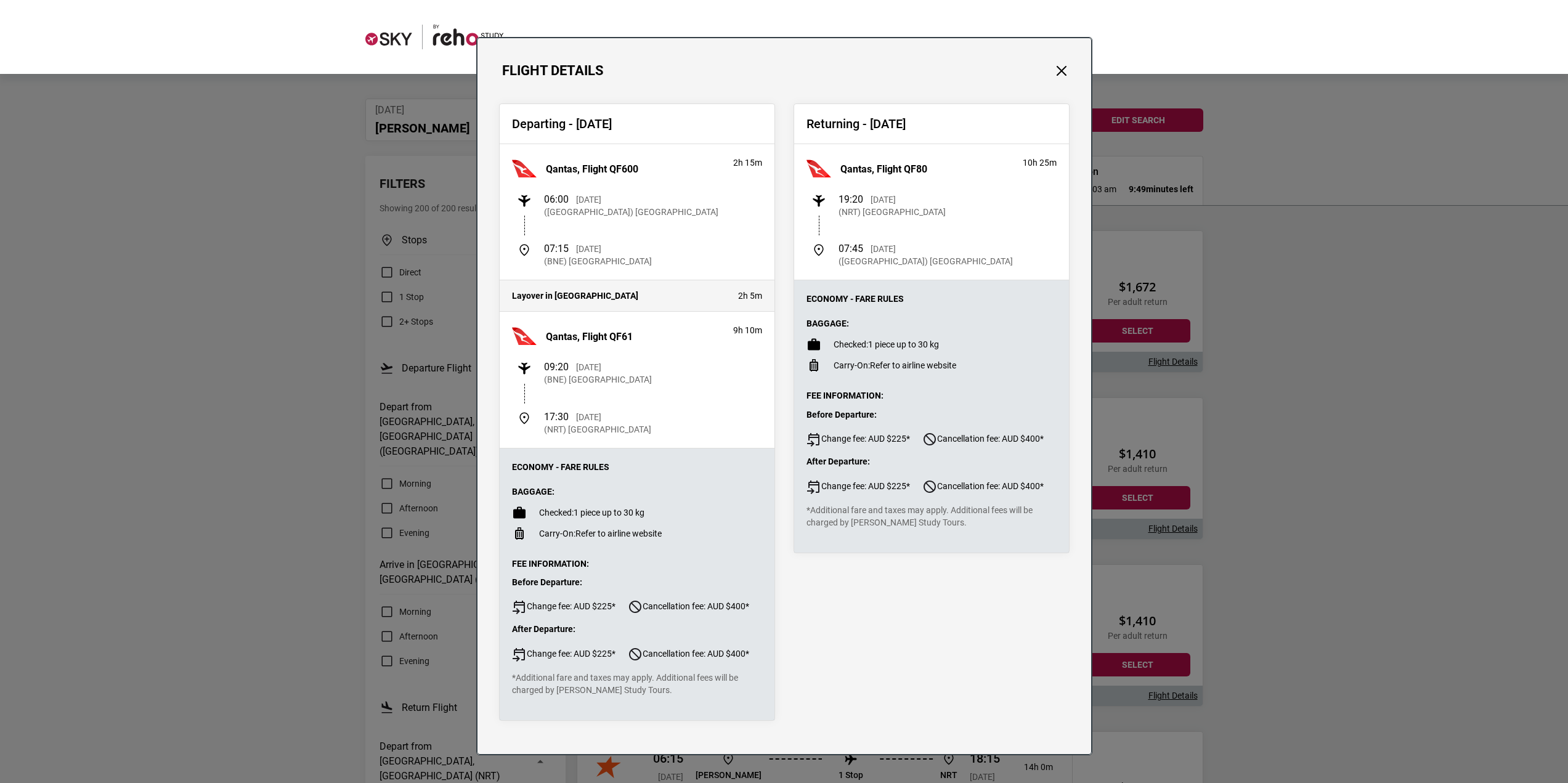
click at [1127, 390] on div "Flight Details Departing - [DATE] Qantas, Flight QF600 2h 15m 06:00 [DATE] ([GE…" at bounding box center [784, 391] width 1568 height 783
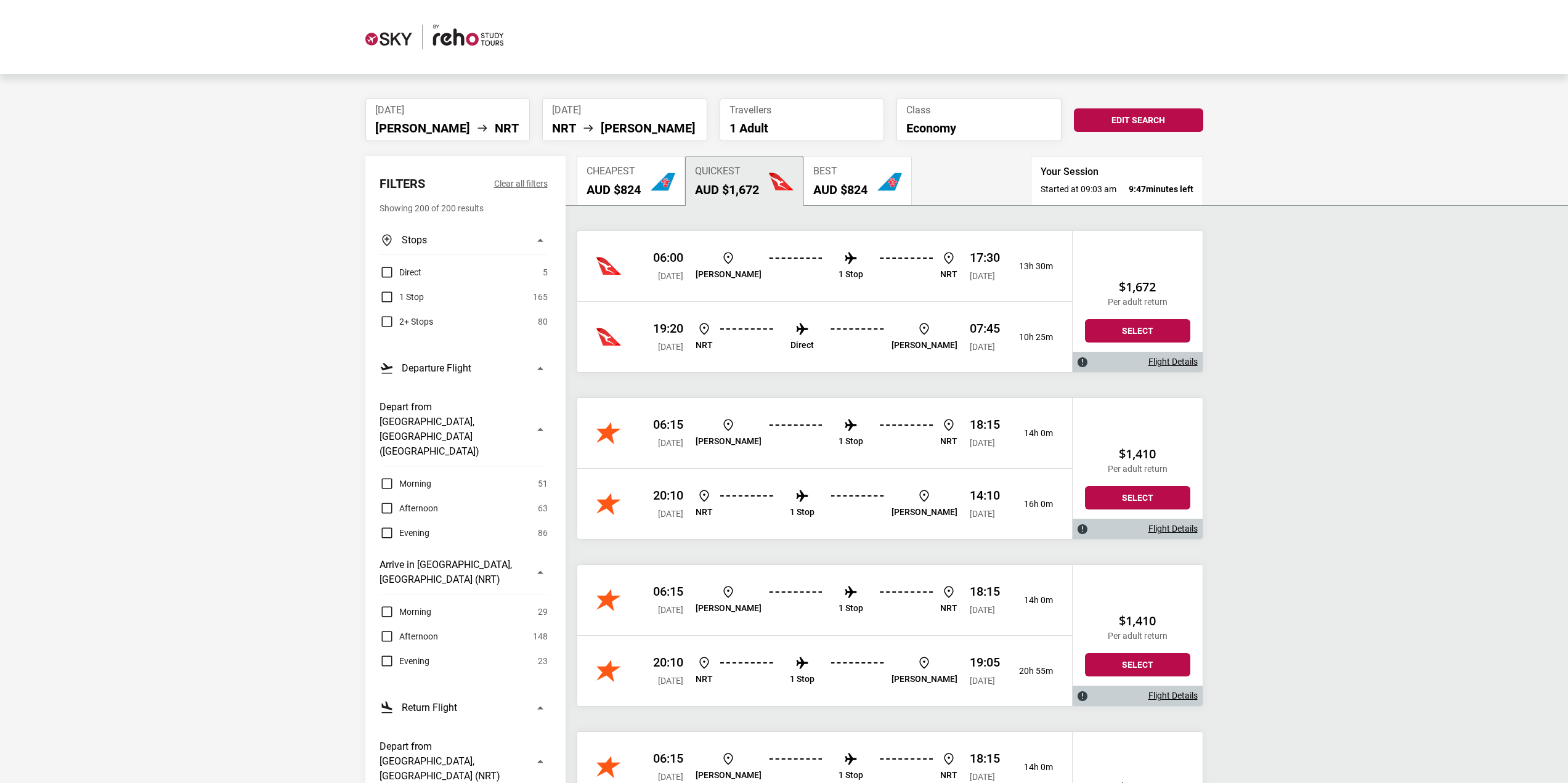
click at [843, 259] on img at bounding box center [851, 259] width 15 height 15
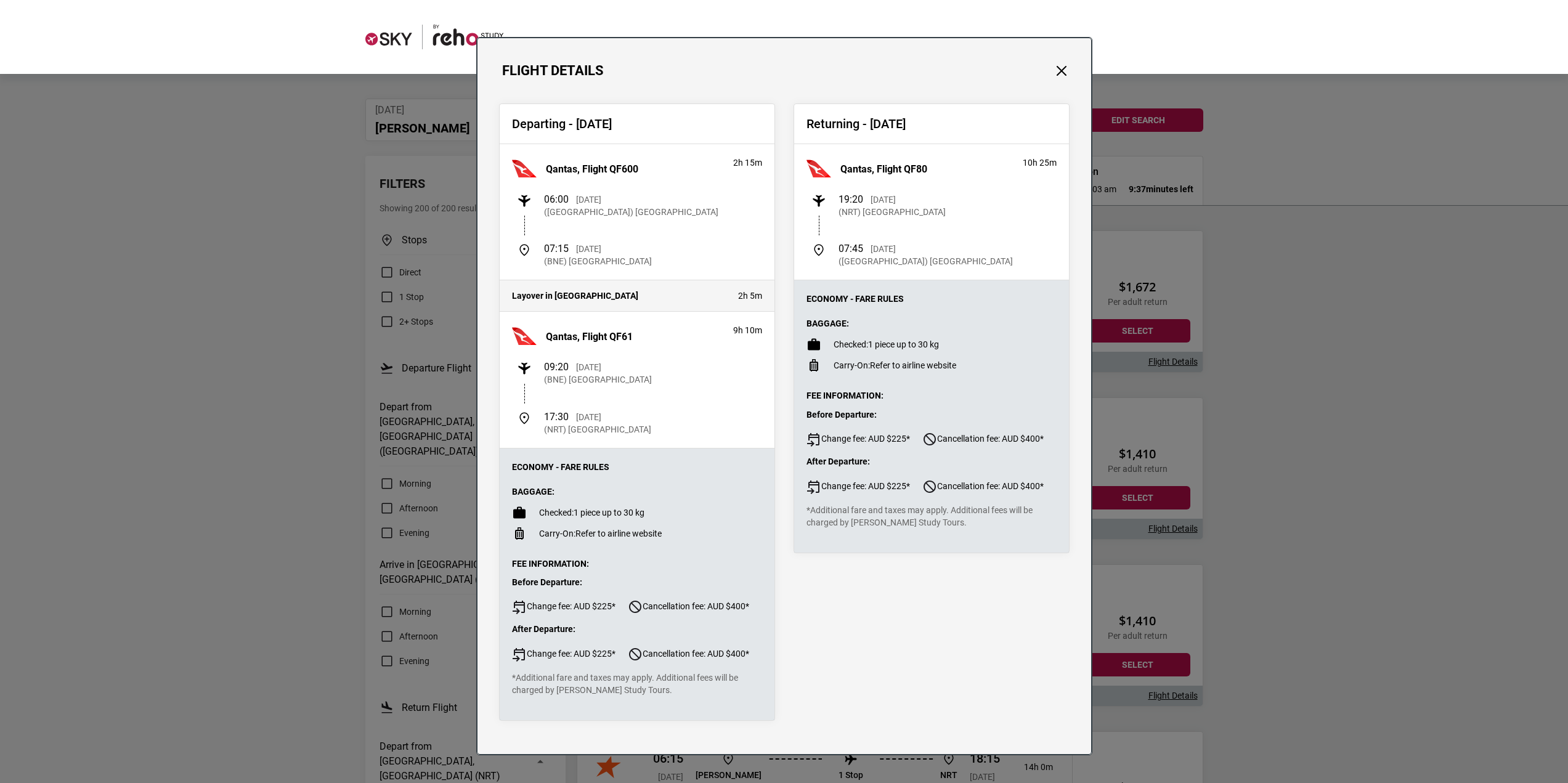
click at [446, 234] on div "Flight Details Departing - [DATE] Qantas, Flight QF600 2h 15m 06:00 [DATE] ([GE…" at bounding box center [784, 391] width 1568 height 783
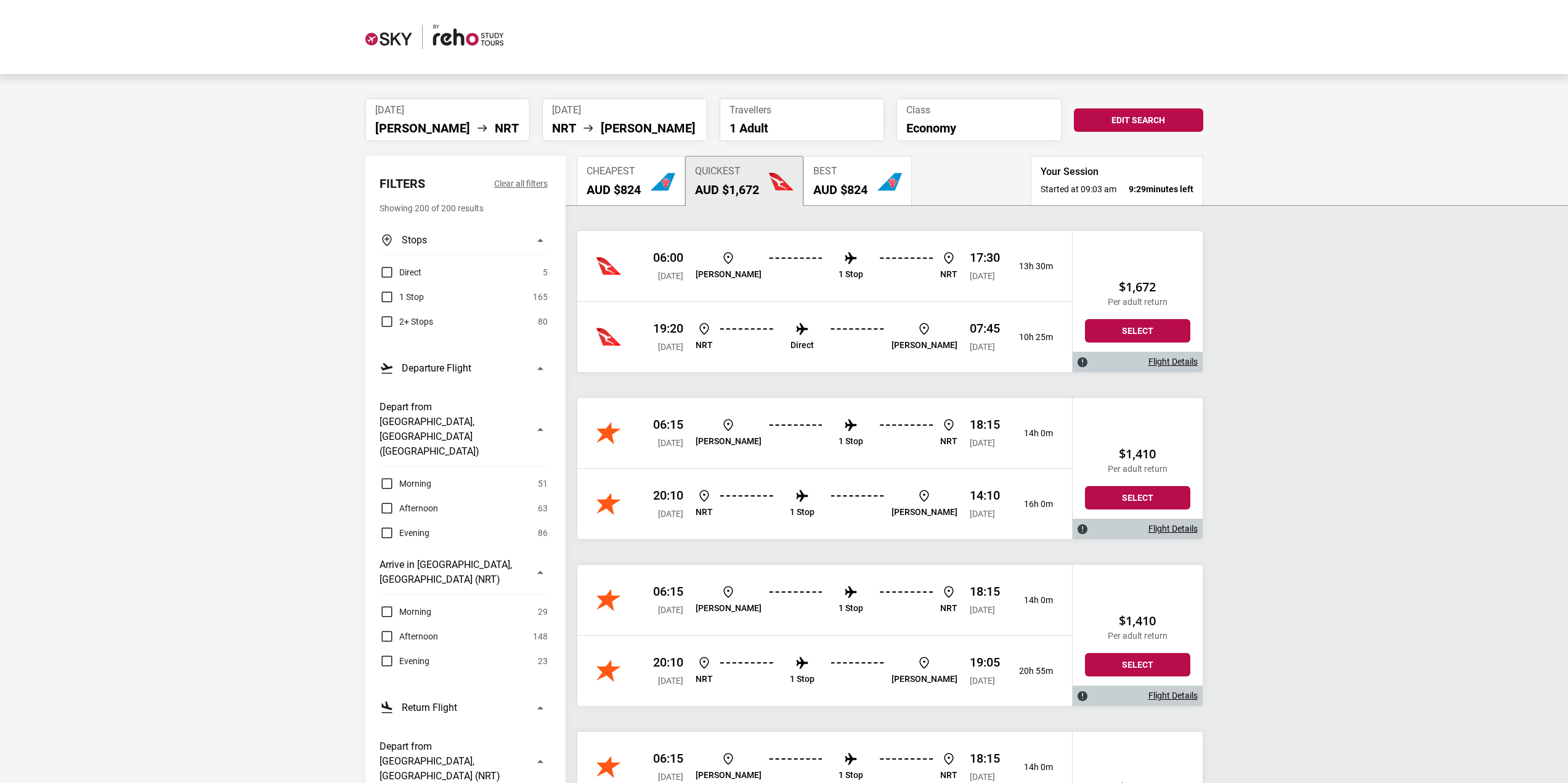
click at [388, 273] on label "Direct" at bounding box center [400, 273] width 42 height 15
click at [616, 179] on div "Cheapest AUD $1,487" at bounding box center [618, 181] width 64 height 31
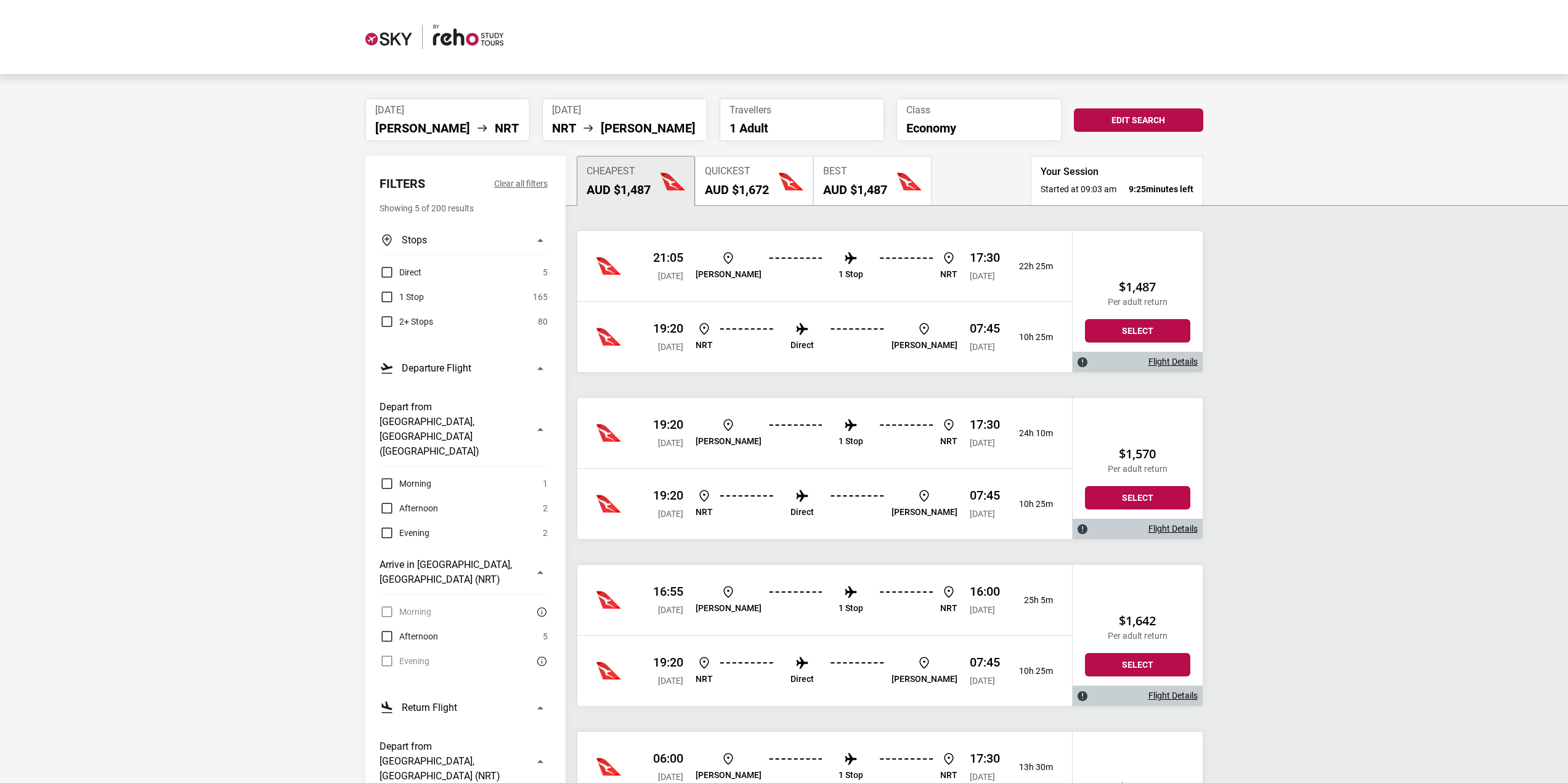
click at [838, 267] on li "1 Stop" at bounding box center [851, 267] width 25 height 31
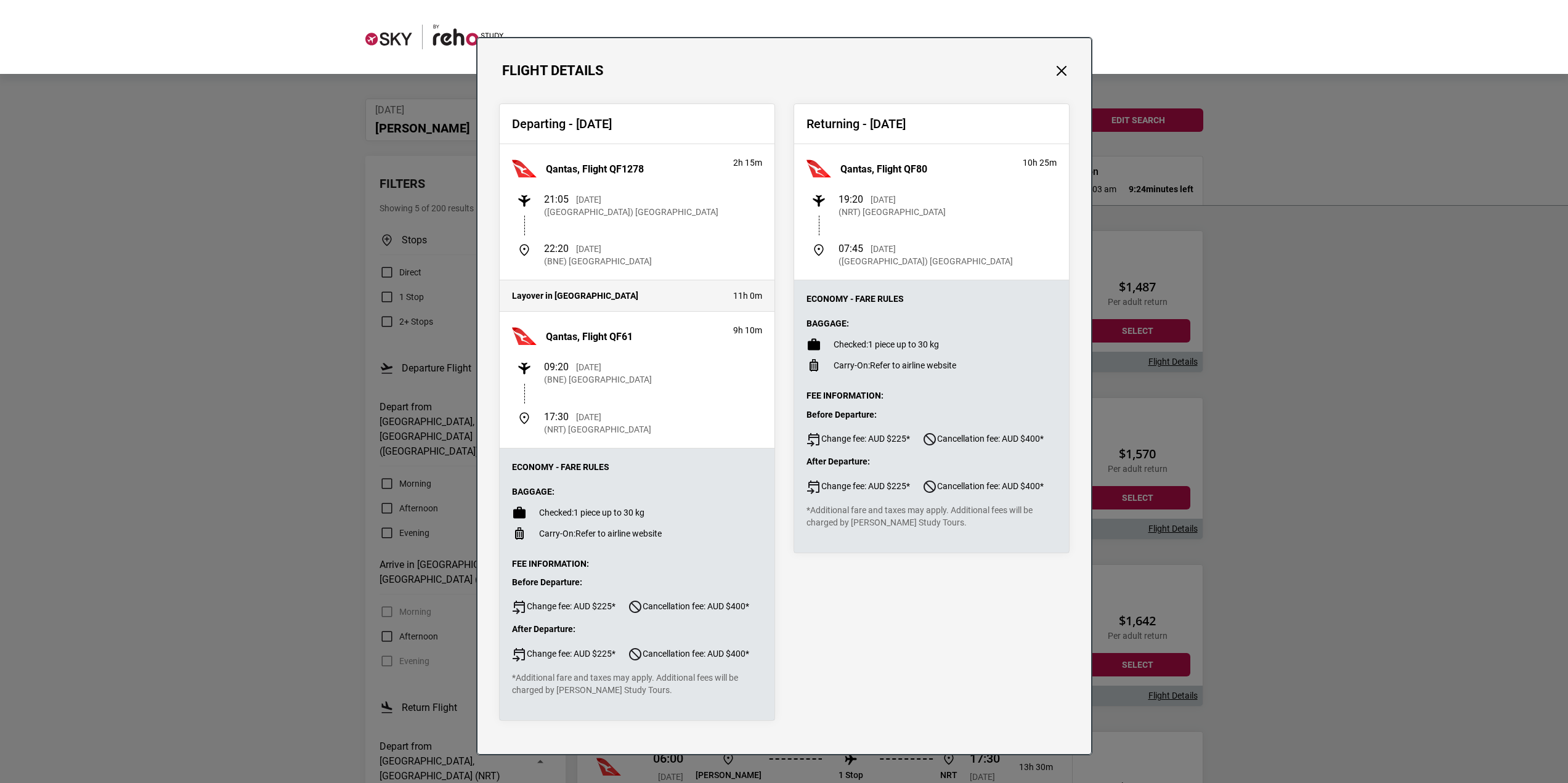
click at [1136, 378] on div "Flight Details Departing - [DATE] Qantas, Flight QF1278 2h 15m 21:05 [DATE] ([G…" at bounding box center [784, 391] width 1568 height 783
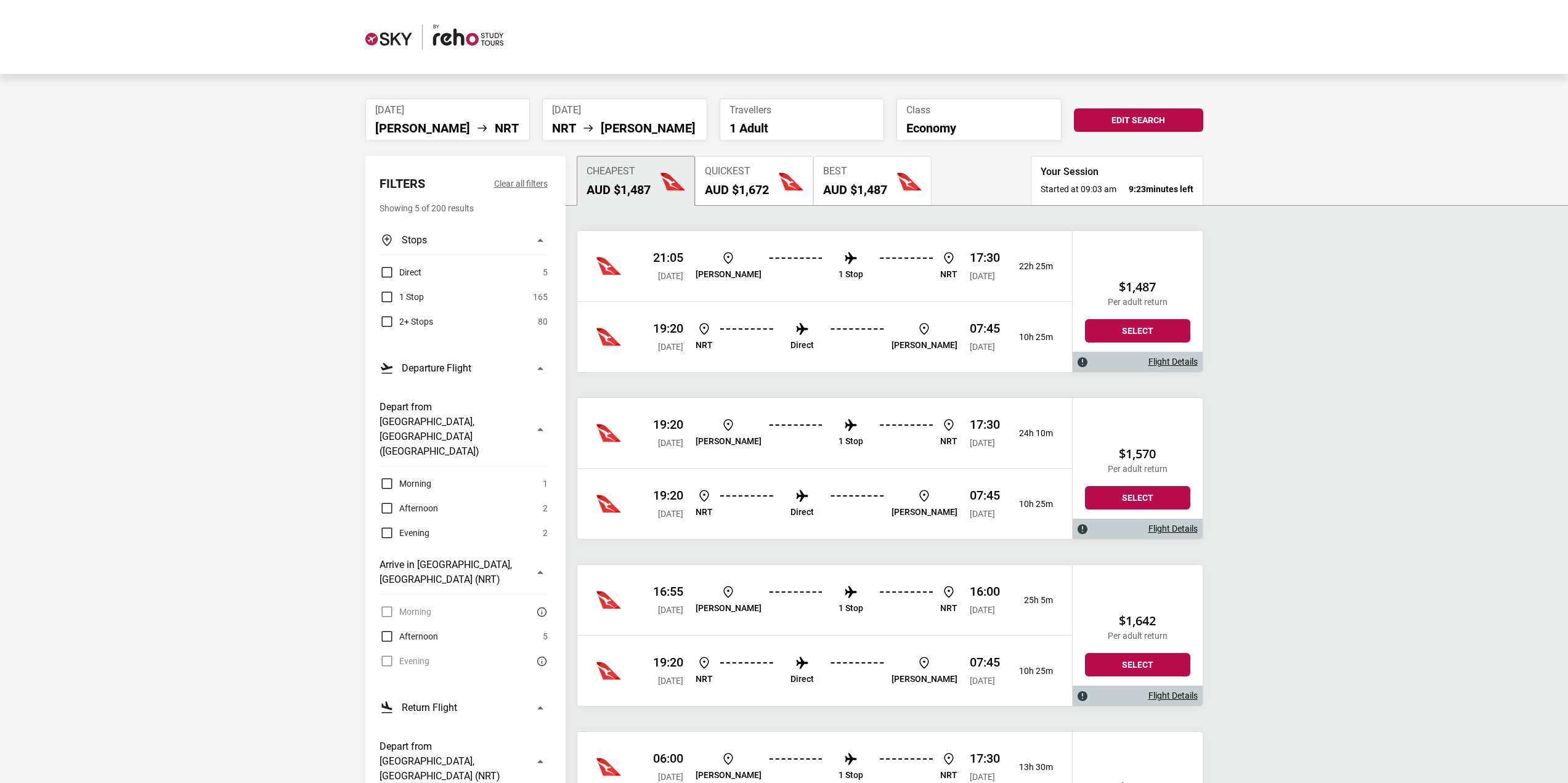
click at [838, 437] on p "1 Stop" at bounding box center [851, 442] width 25 height 11
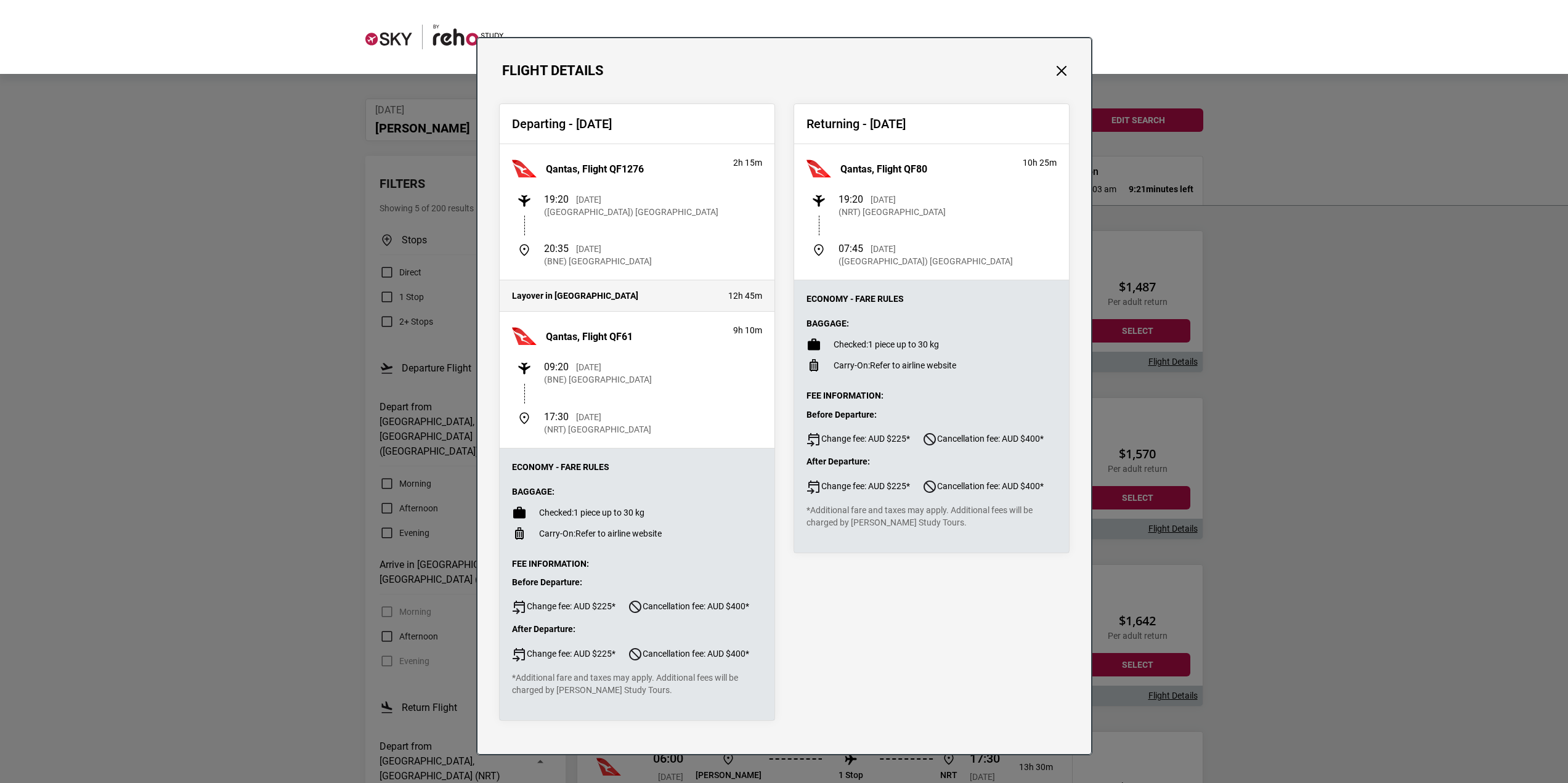
click at [1100, 418] on div "Flight Details Departing - [DATE] Qantas, Flight QF1276 2h 15m 19:20 [DATE] ([G…" at bounding box center [784, 391] width 1568 height 783
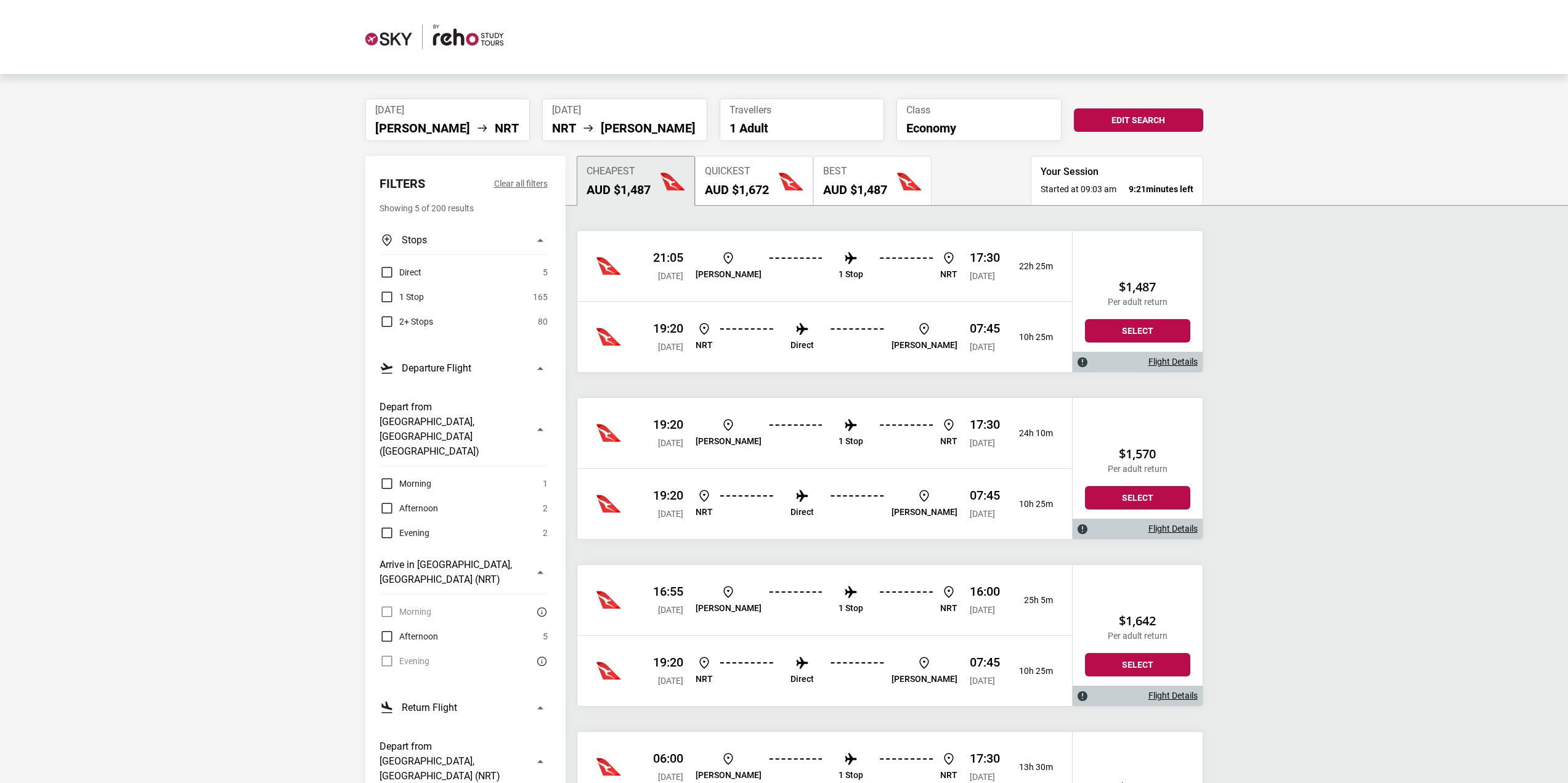
click at [838, 602] on li "1 Stop" at bounding box center [851, 601] width 25 height 31
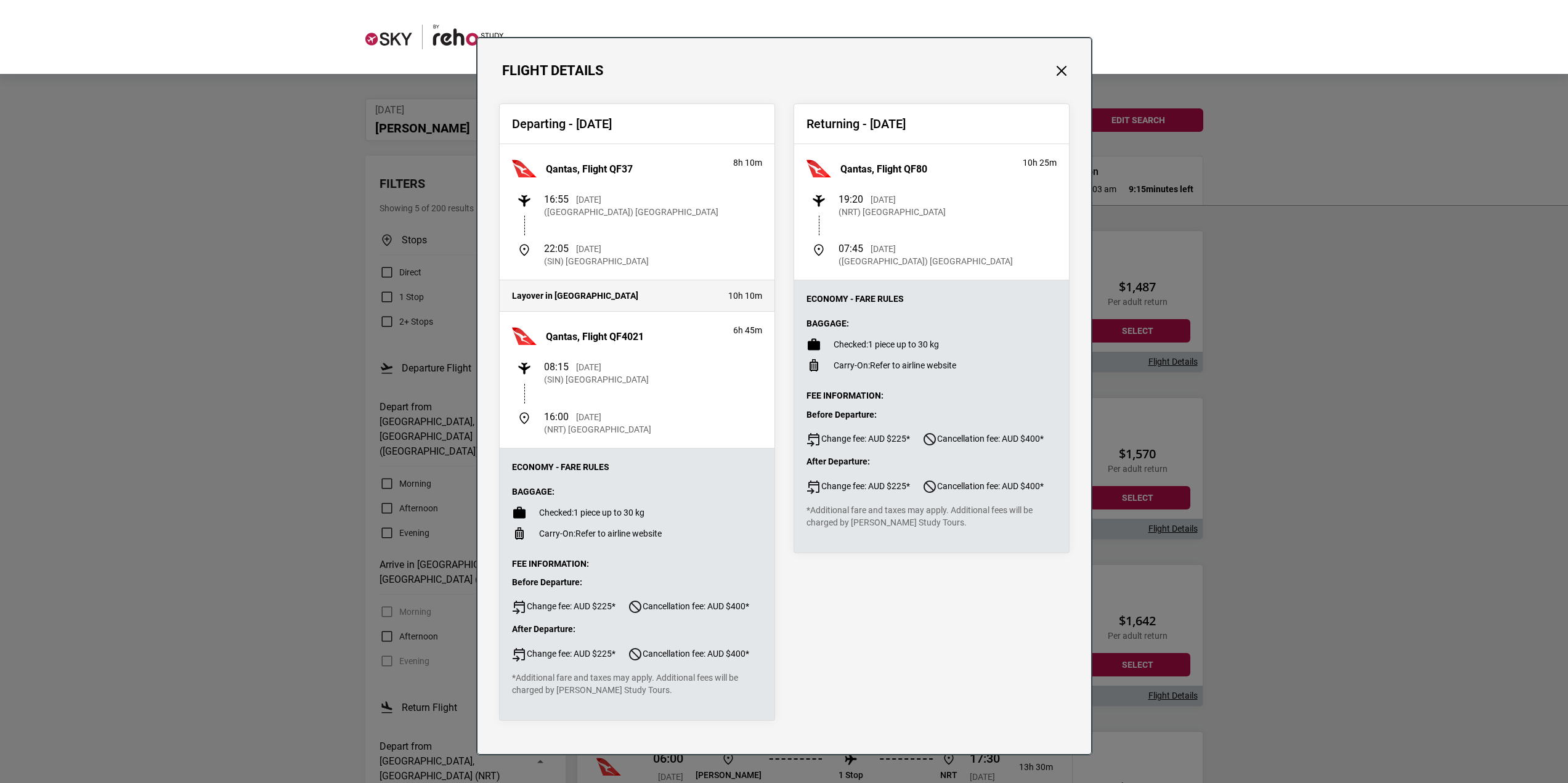
click at [1131, 413] on div "Flight Details Departing - [DATE] Qantas, Flight QF37 8h 10m 16:55 [DATE] ([GEO…" at bounding box center [784, 391] width 1568 height 783
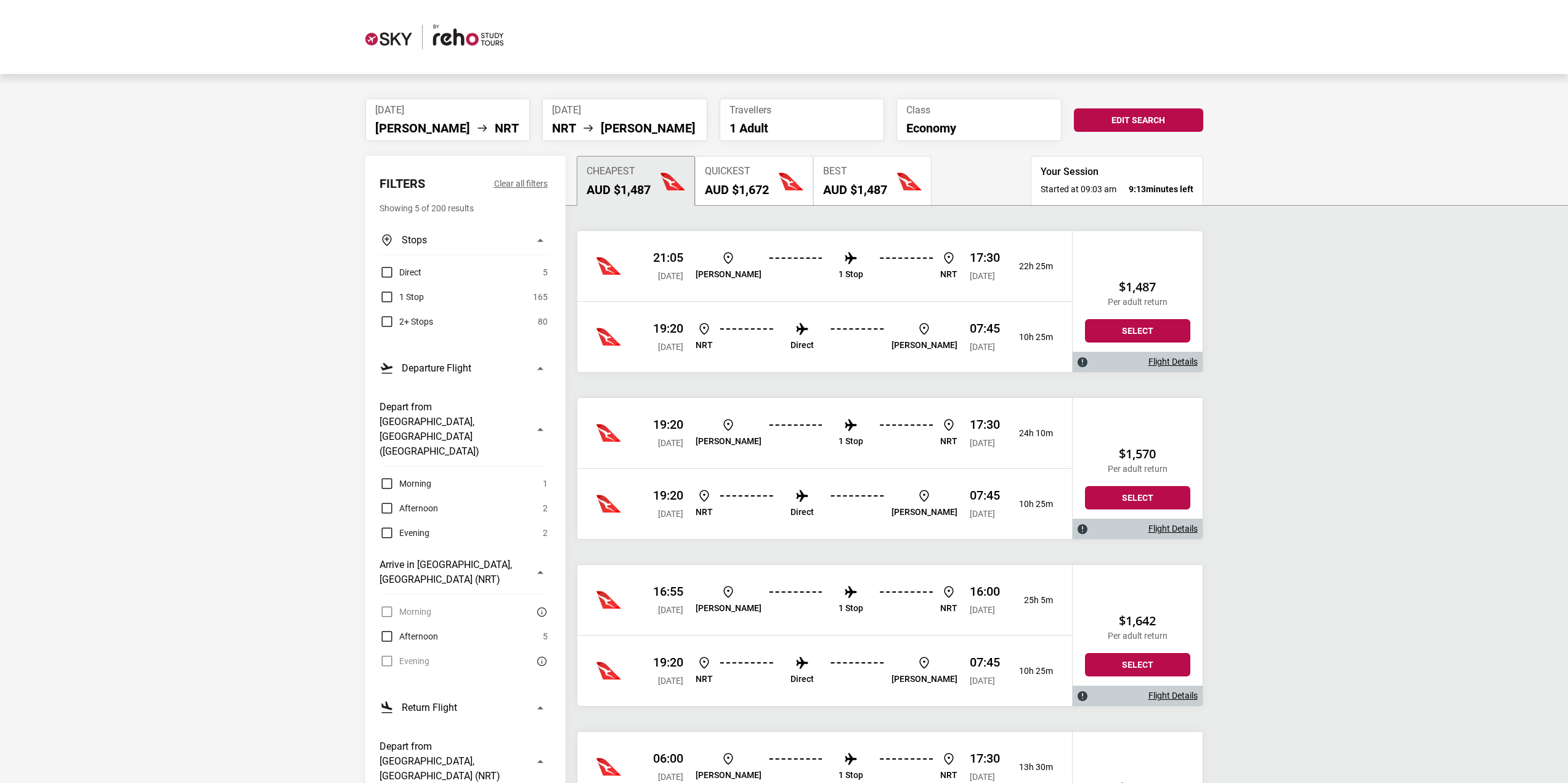
click at [843, 597] on img at bounding box center [851, 592] width 15 height 15
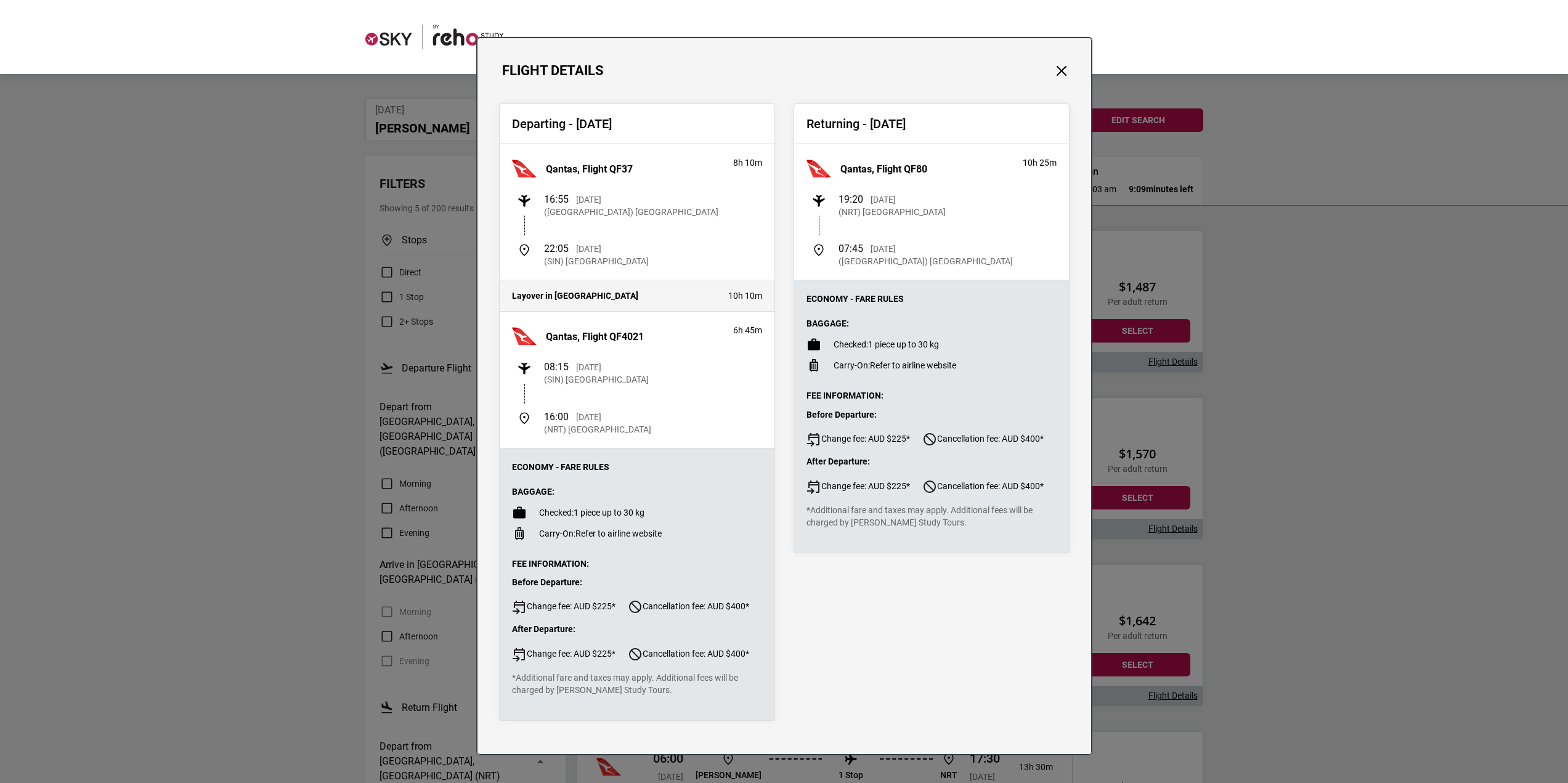
drag, startPoint x: 663, startPoint y: 385, endPoint x: 562, endPoint y: 384, distance: 101.0
click at [562, 384] on div "08:15 [DATE] (SIN) [GEOGRAPHIC_DATA] [GEOGRAPHIC_DATA]" at bounding box center [639, 374] width 245 height 25
drag, startPoint x: 669, startPoint y: 259, endPoint x: 517, endPoint y: 176, distance: 173.2
click at [517, 176] on div "Qantas, Flight QF37 8h 10m 16:55 [DATE] ([GEOGRAPHIC_DATA]) [GEOGRAPHIC_DATA] 2…" at bounding box center [637, 212] width 275 height 136
click at [692, 210] on div "16:55 [DATE] ([GEOGRAPHIC_DATA]) [GEOGRAPHIC_DATA]" at bounding box center [639, 206] width 245 height 25
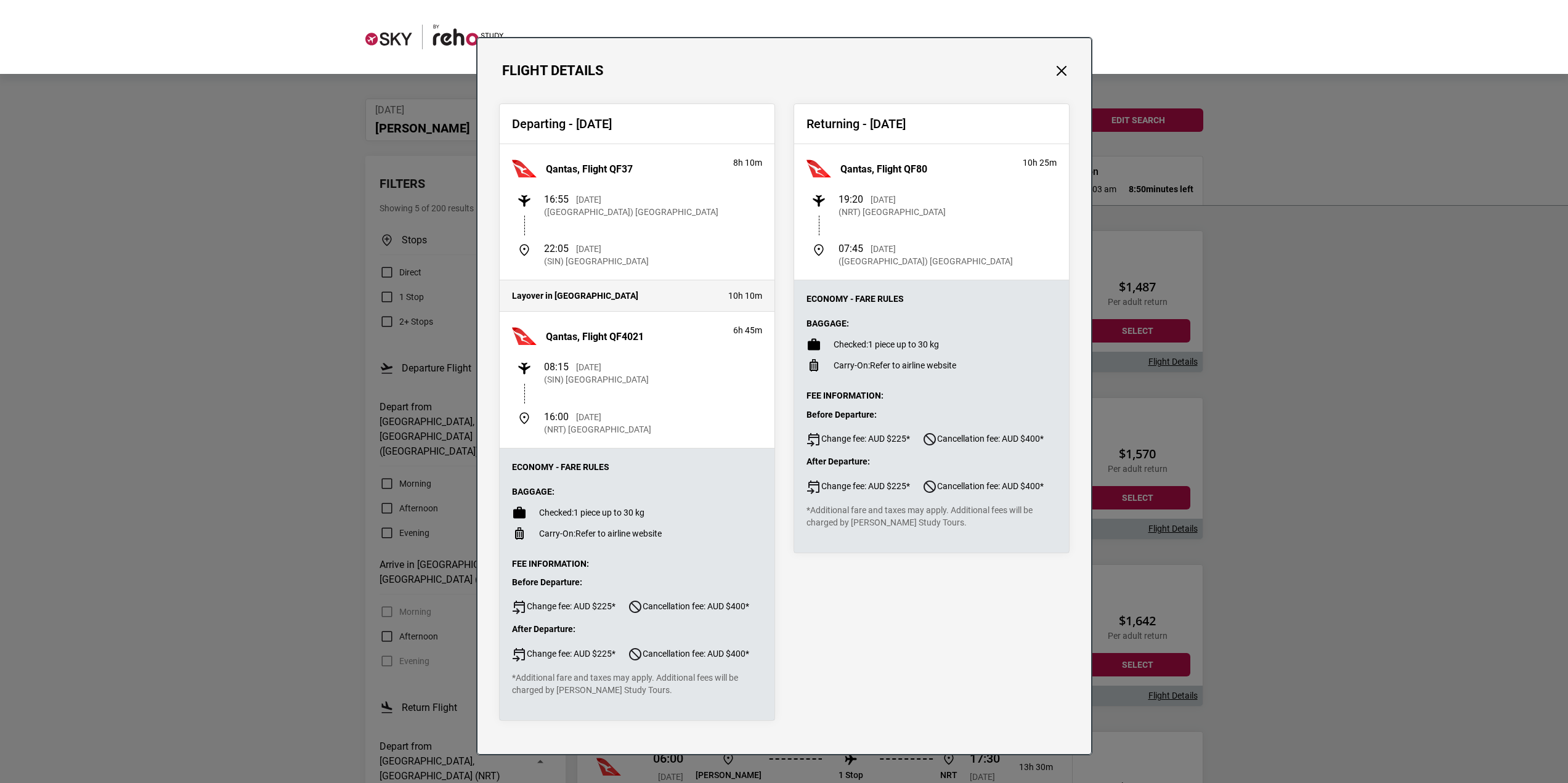
click at [1234, 292] on div "Flight Details Departing - [DATE] Qantas, Flight QF37 8h 10m 16:55 [DATE] ([GEO…" at bounding box center [784, 391] width 1568 height 783
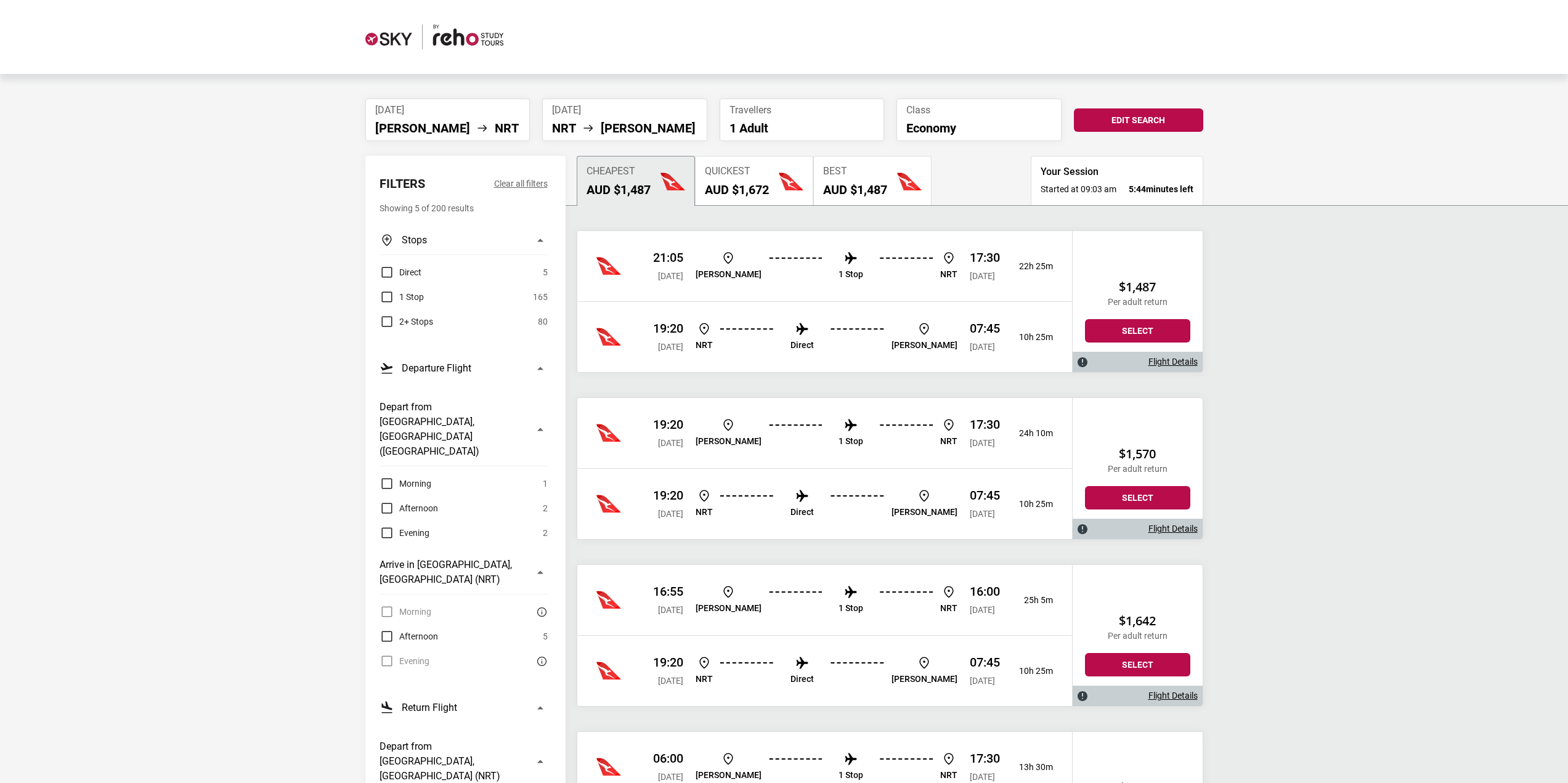
click at [725, 178] on div "Quickest AUD $1,672" at bounding box center [736, 181] width 64 height 31
click at [645, 161] on button "Cheapest AUD $1,487" at bounding box center [635, 180] width 118 height 49
click at [767, 186] on h2 "AUD $1,672" at bounding box center [736, 190] width 64 height 15
click at [838, 270] on p "1 Stop" at bounding box center [851, 274] width 25 height 11
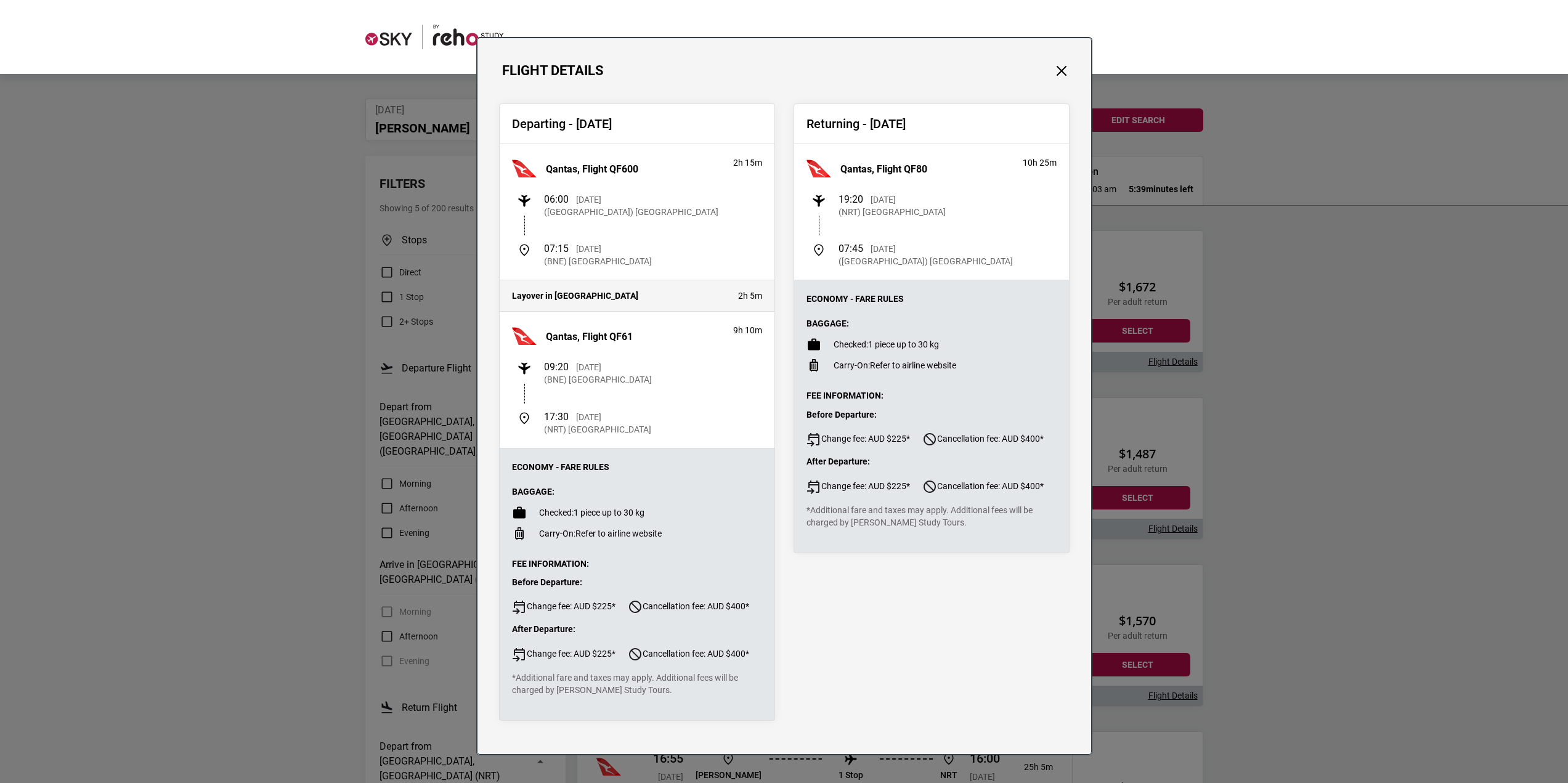
drag, startPoint x: 757, startPoint y: 297, endPoint x: 717, endPoint y: 297, distance: 40.0
click at [717, 297] on div "Layover in [GEOGRAPHIC_DATA] 2h 5m" at bounding box center [637, 296] width 263 height 12
click at [672, 305] on div "Layover in [GEOGRAPHIC_DATA] 2h 5m" at bounding box center [637, 296] width 275 height 31
drag, startPoint x: 677, startPoint y: 437, endPoint x: 564, endPoint y: 367, distance: 132.9
click at [564, 367] on div "09:20 [DATE] (BNE) [GEOGRAPHIC_DATA] 17:30 [DATE] (NRT) [GEOGRAPHIC_DATA]" at bounding box center [637, 398] width 250 height 74
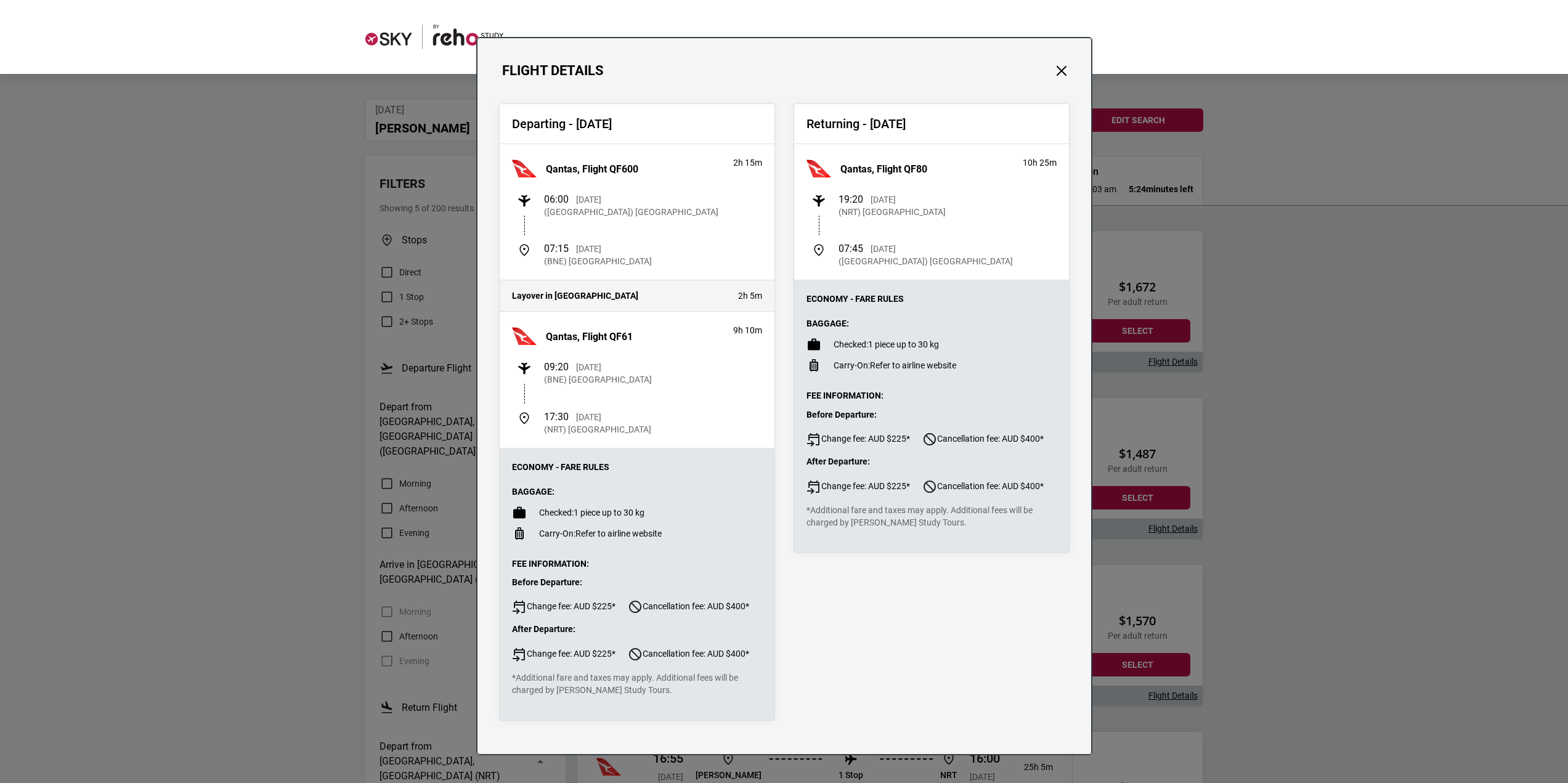
drag, startPoint x: 832, startPoint y: 196, endPoint x: 944, endPoint y: 267, distance: 132.6
click at [944, 267] on div "19:20 [DATE] (NRT) [GEOGRAPHIC_DATA] 07:45 [DATE] ([GEOGRAPHIC_DATA]) [GEOGRAPH…" at bounding box center [932, 230] width 250 height 74
click at [944, 259] on div "07:45 [DATE] ([GEOGRAPHIC_DATA]) [GEOGRAPHIC_DATA]" at bounding box center [934, 255] width 245 height 25
click at [1058, 72] on button "Close" at bounding box center [1061, 70] width 16 height 16
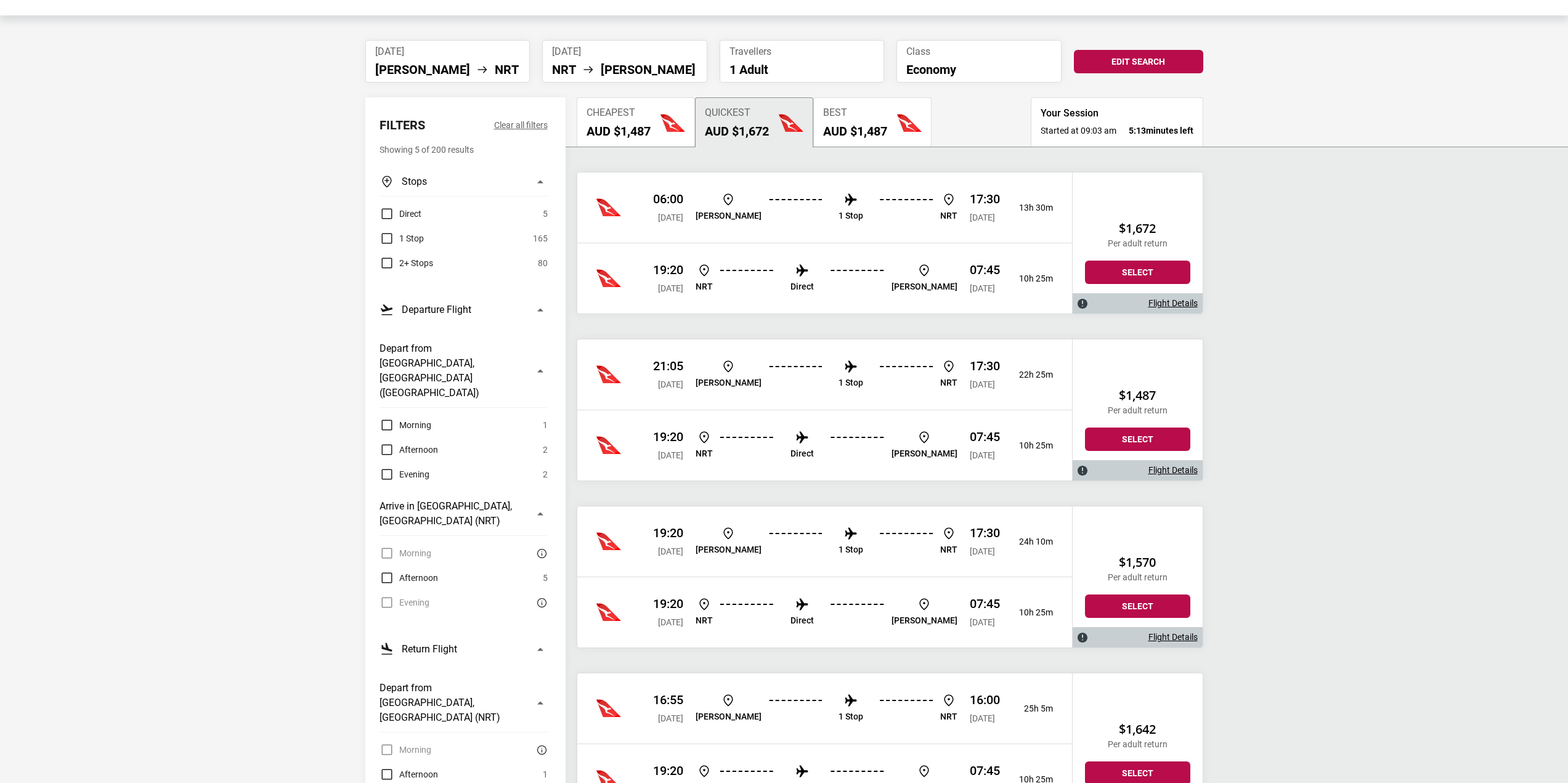
scroll to position [61, 0]
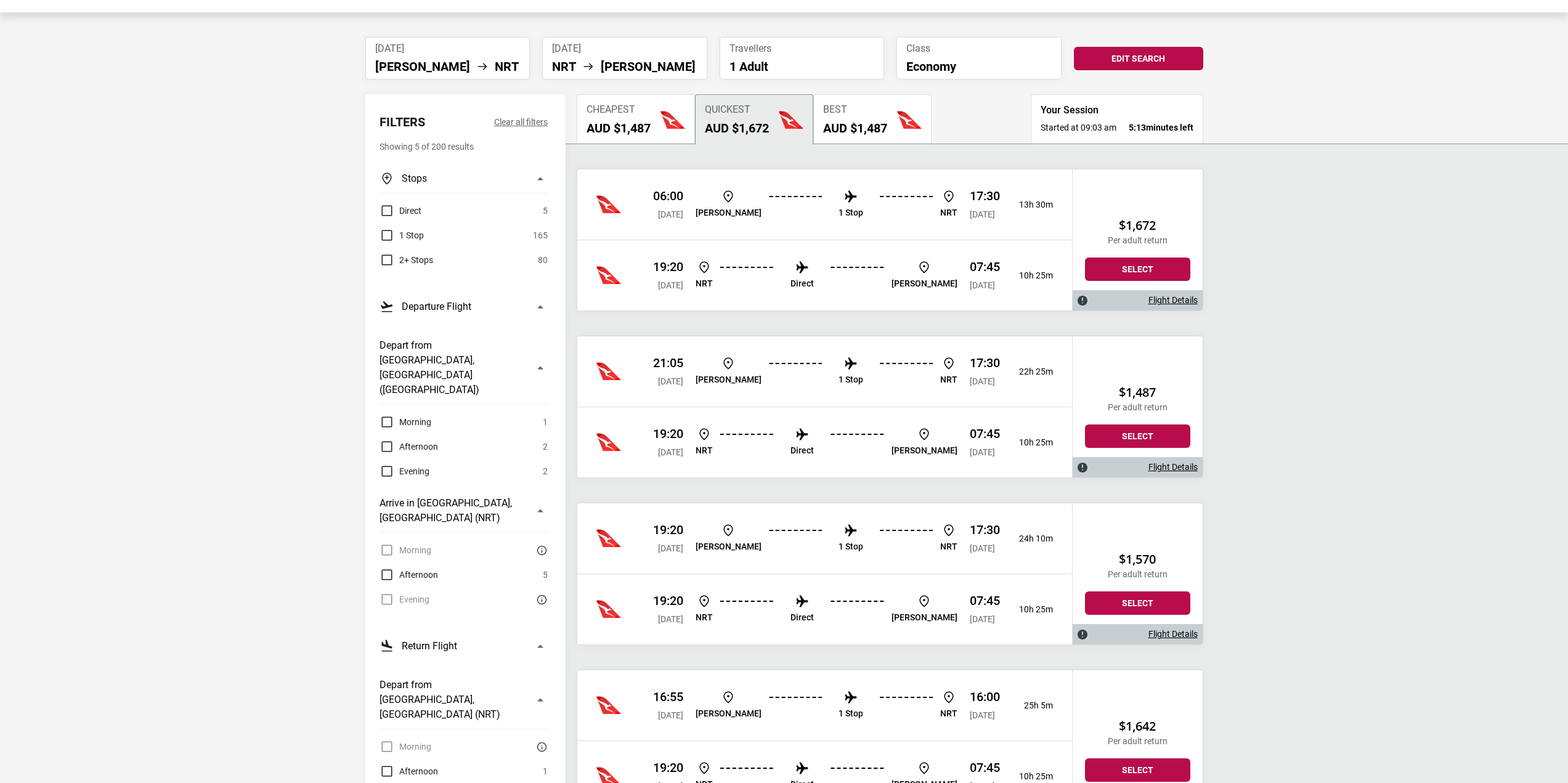
click at [838, 540] on li "1 Stop" at bounding box center [851, 539] width 25 height 31
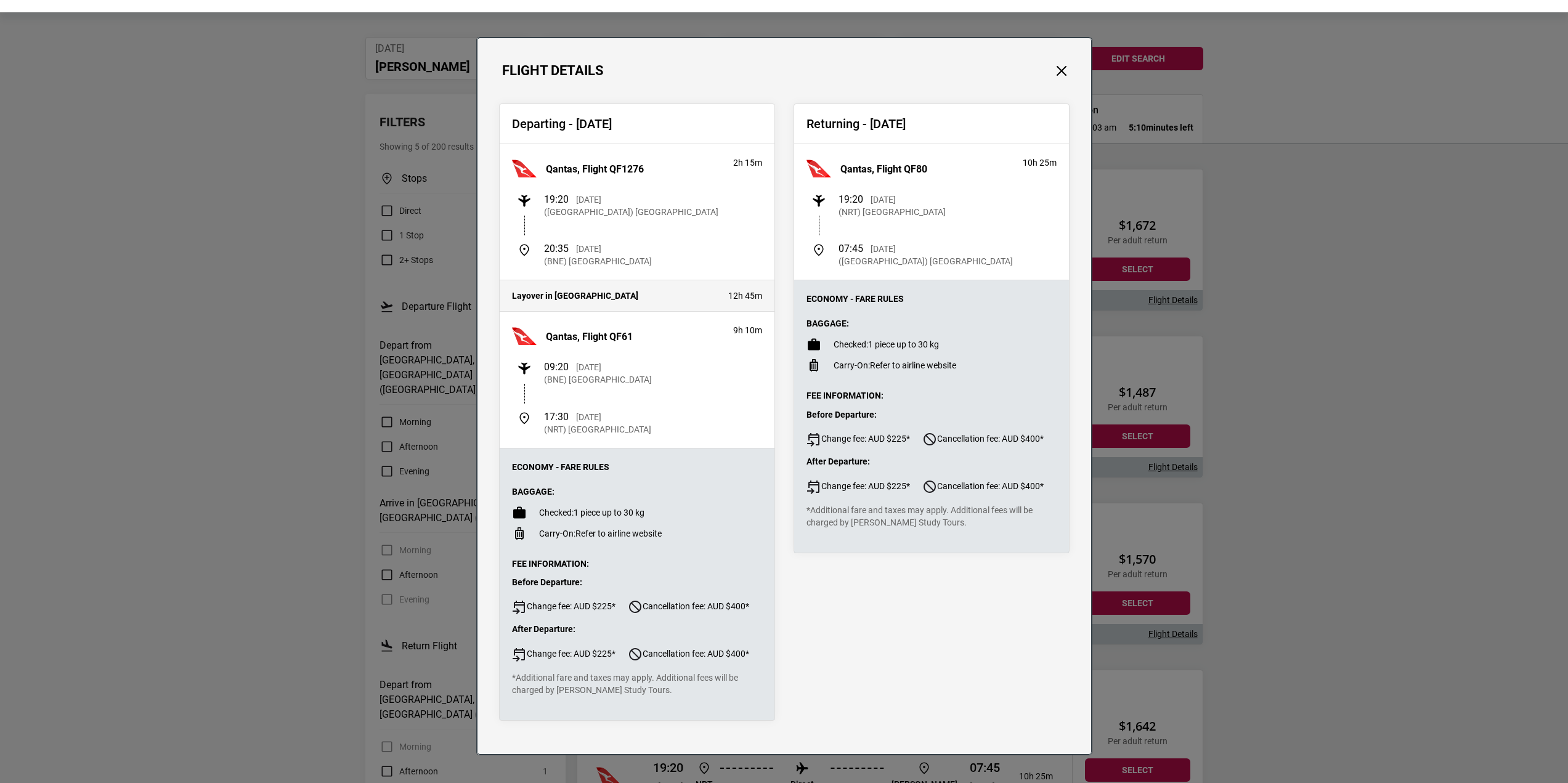
click at [1262, 304] on div "Flight Details Departing - [DATE] Qantas, Flight QF1276 2h 15m 19:20 [DATE] ([G…" at bounding box center [784, 391] width 1568 height 783
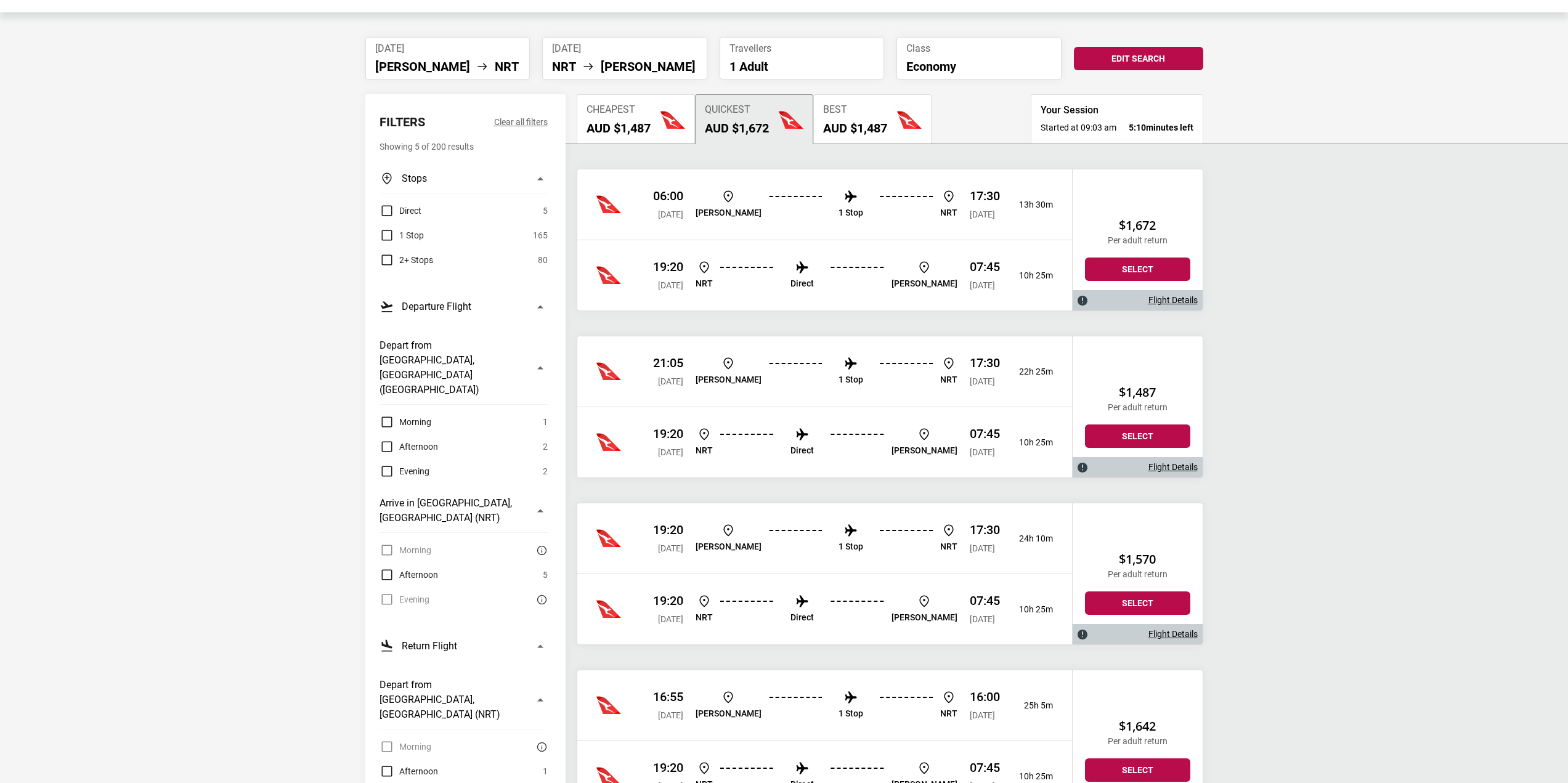
click at [855, 360] on ul "[PERSON_NAME] 1 Stop NRT" at bounding box center [827, 372] width 262 height 31
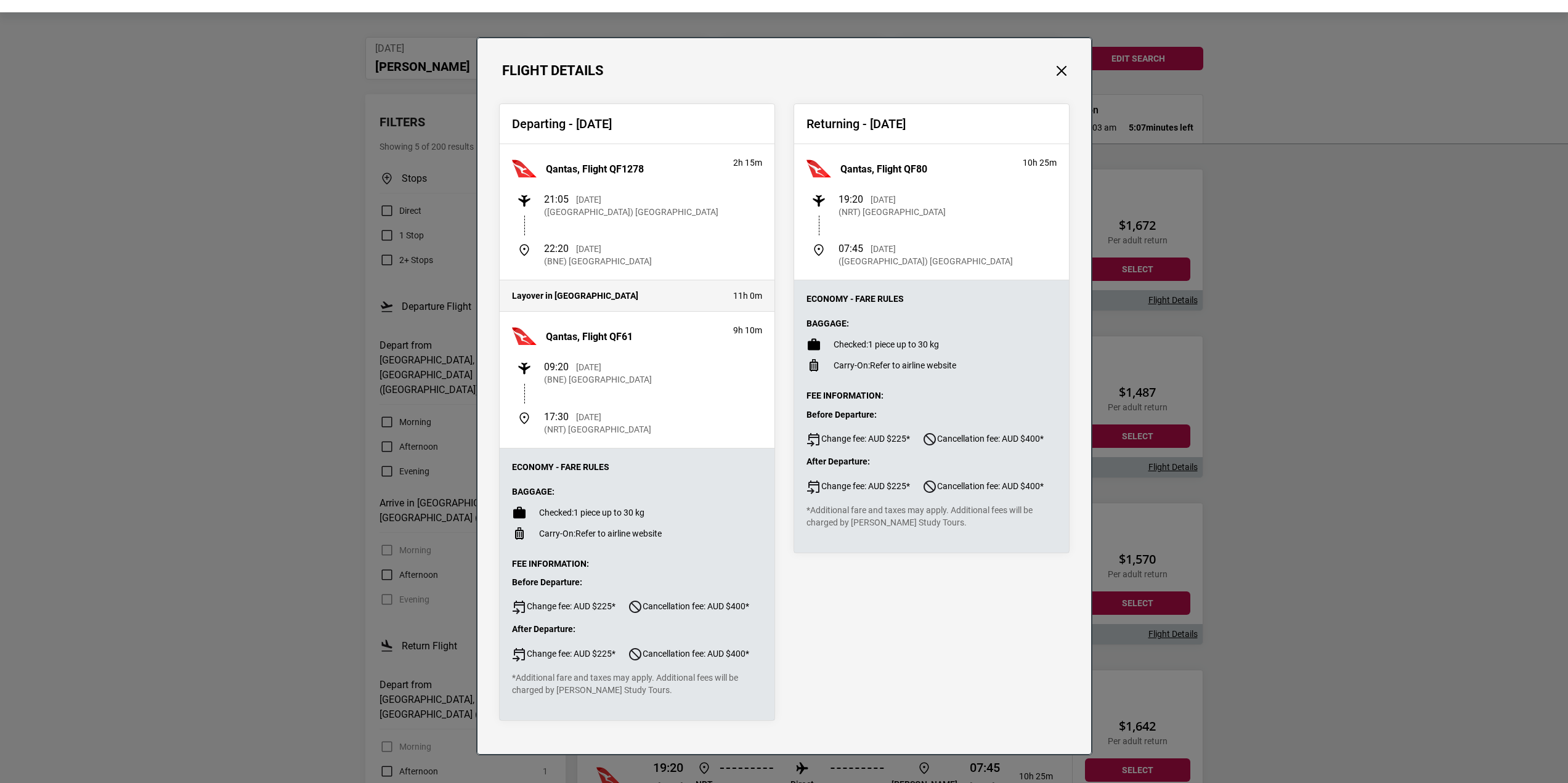
click at [1153, 320] on div "Flight Details Departing - [DATE] Qantas, Flight QF1278 2h 15m 21:05 [DATE] ([G…" at bounding box center [784, 391] width 1568 height 783
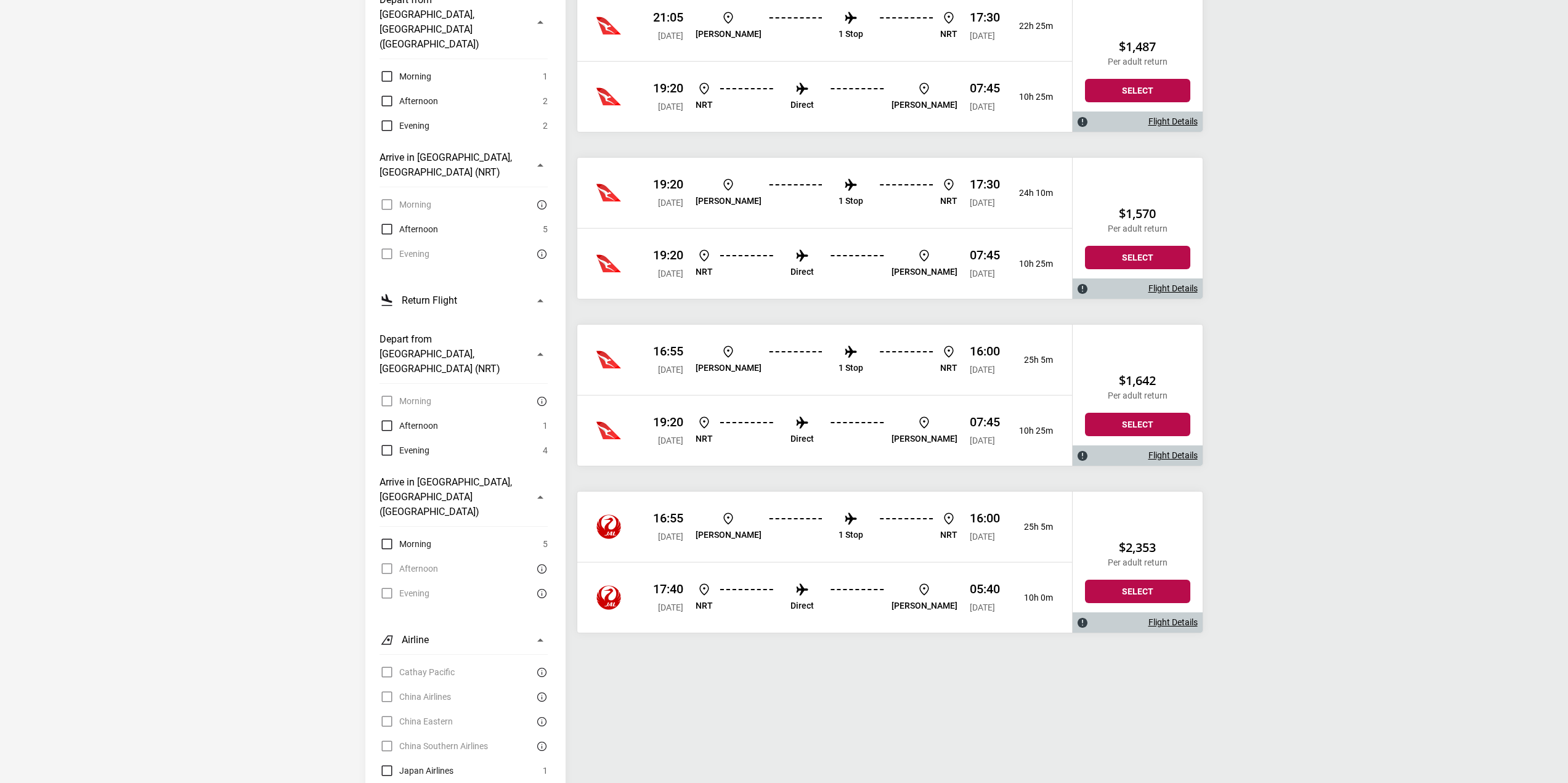
scroll to position [432, 0]
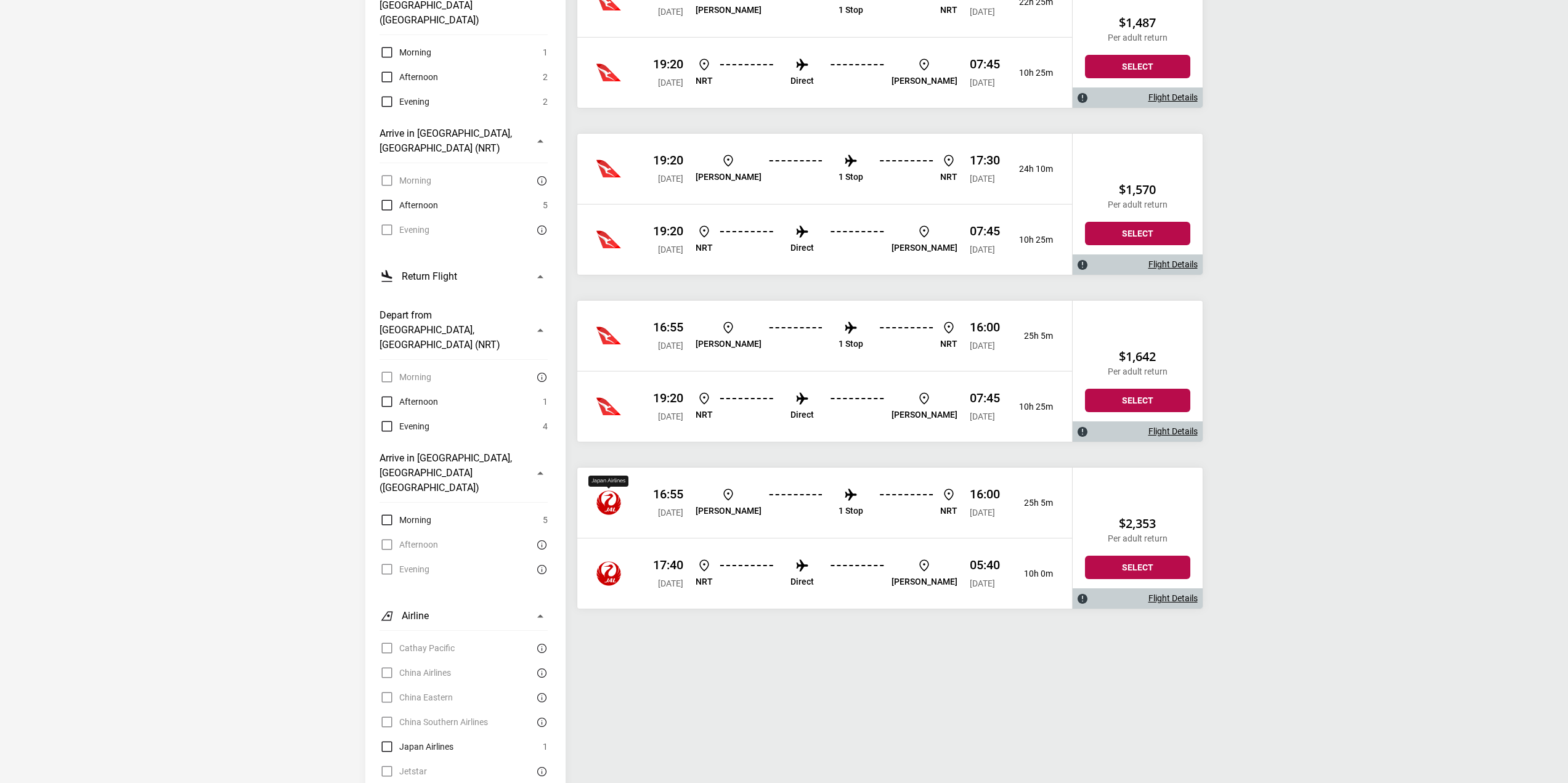
click at [605, 507] on img "Jetstar" at bounding box center [609, 503] width 25 height 25
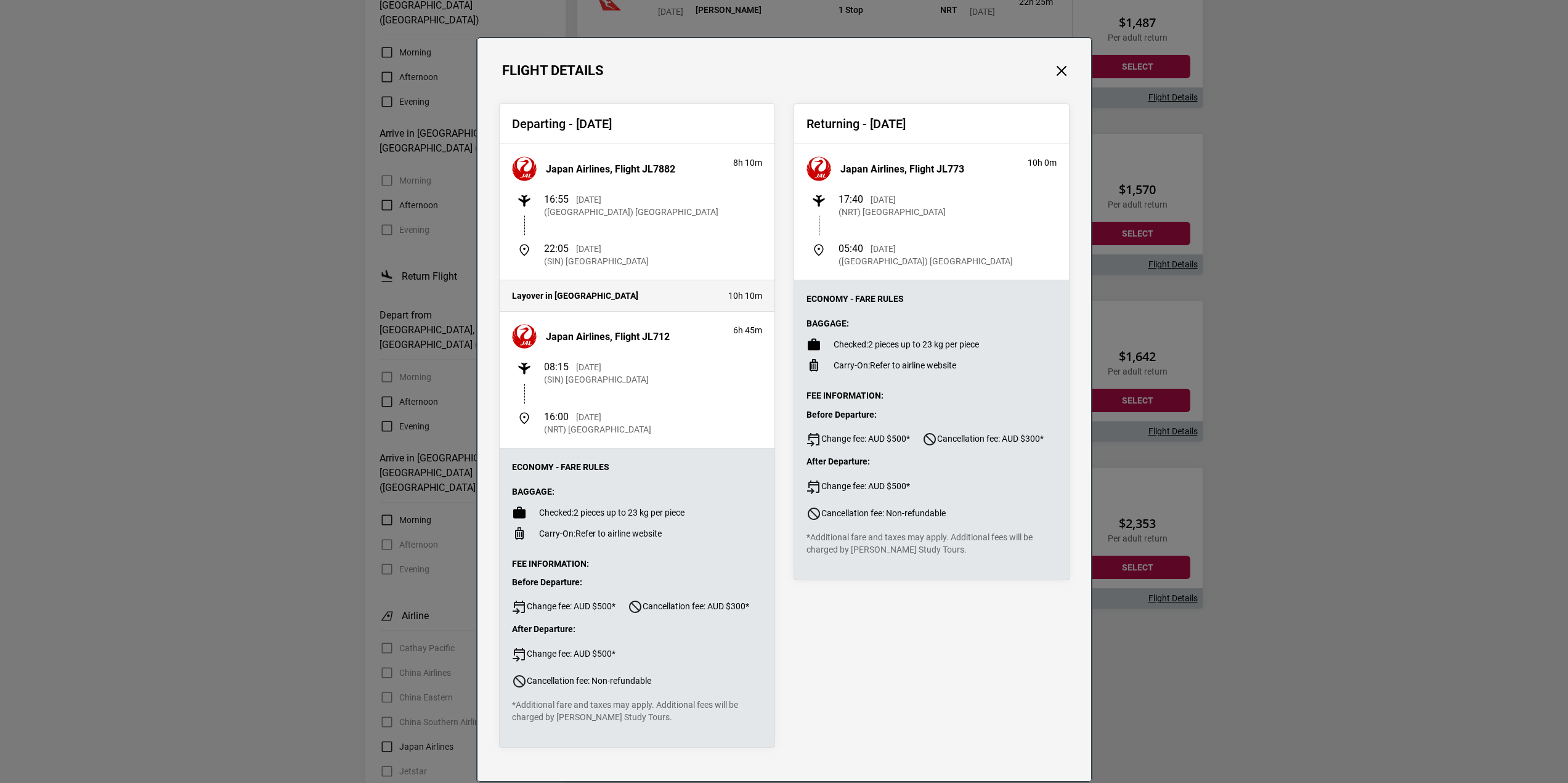
click at [1319, 424] on div "Flight Details Departing - [DATE] Japan Airlines, Flight JL7882 8h 10m 16:55 [D…" at bounding box center [784, 391] width 1568 height 783
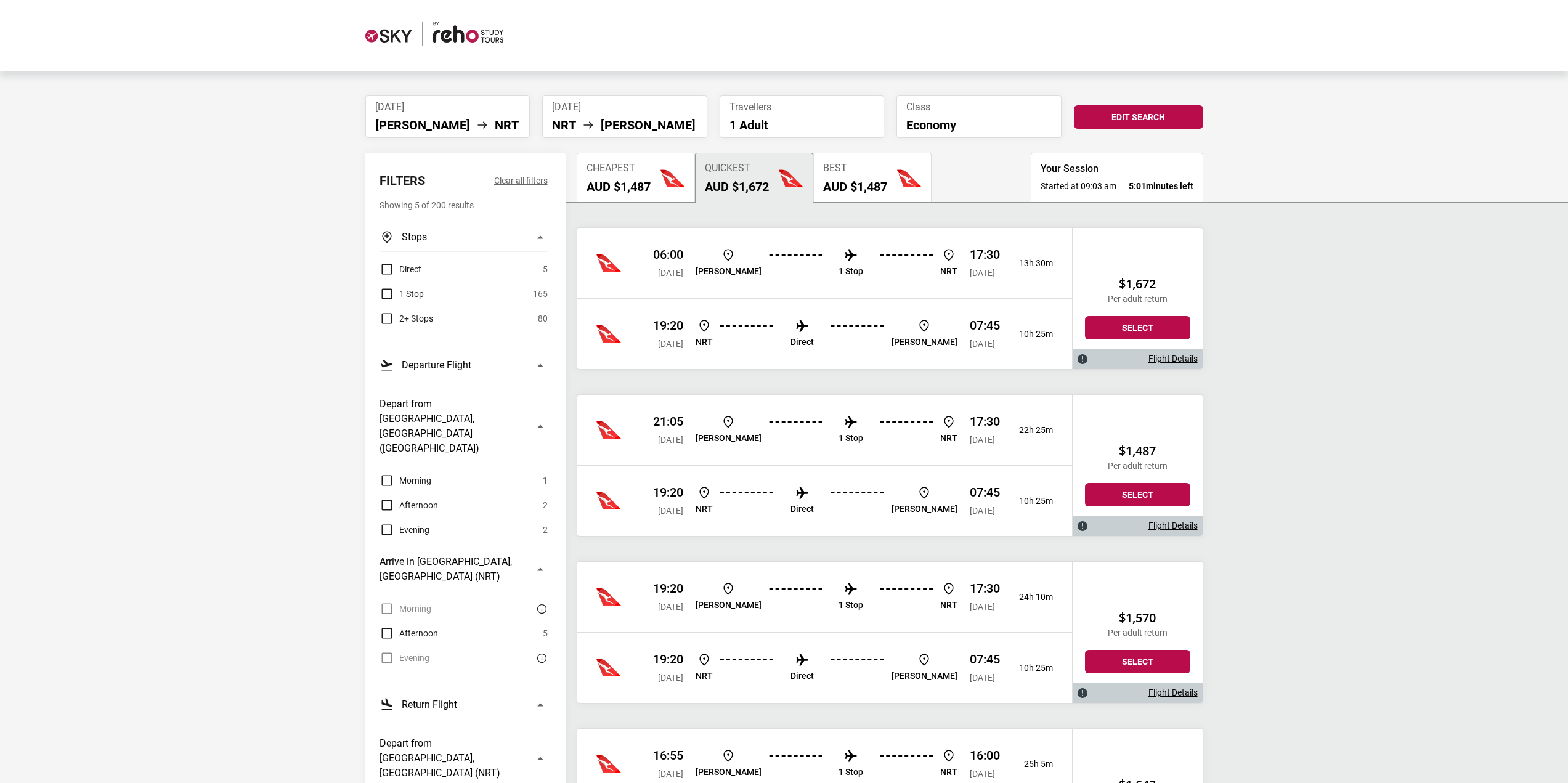
scroll to position [0, 0]
